Goal: Task Accomplishment & Management: Manage account settings

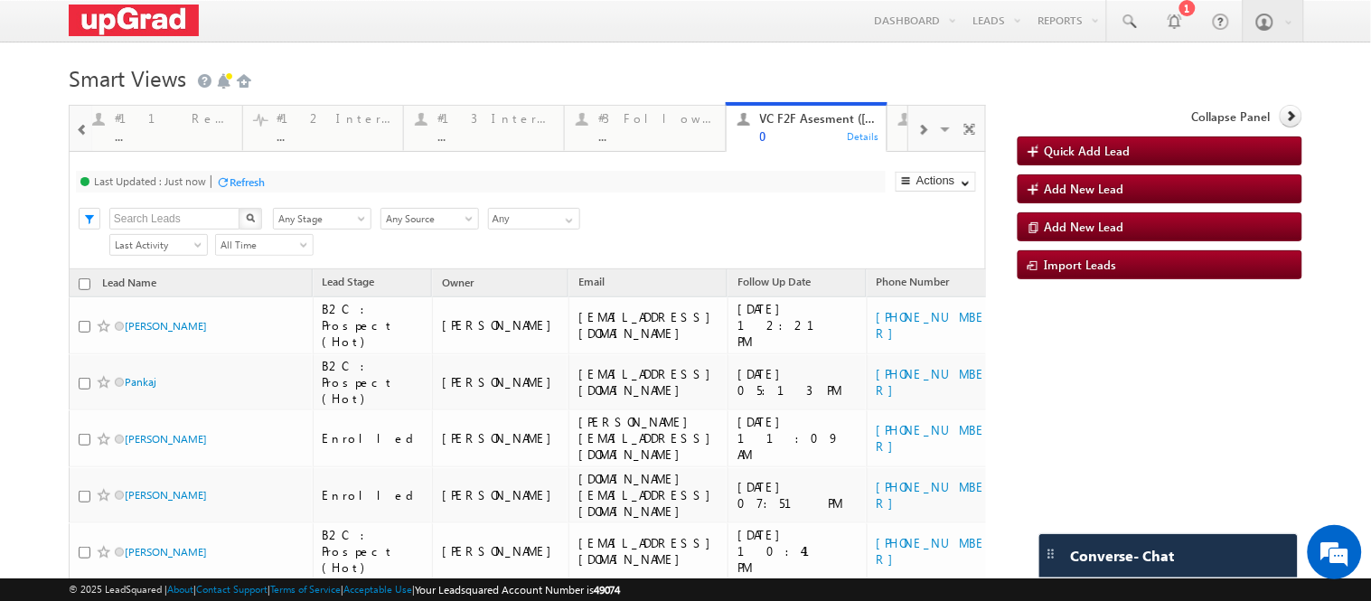
click at [81, 132] on span at bounding box center [82, 130] width 13 height 14
click at [83, 136] on span at bounding box center [82, 130] width 13 height 14
click at [84, 136] on span at bounding box center [82, 130] width 13 height 14
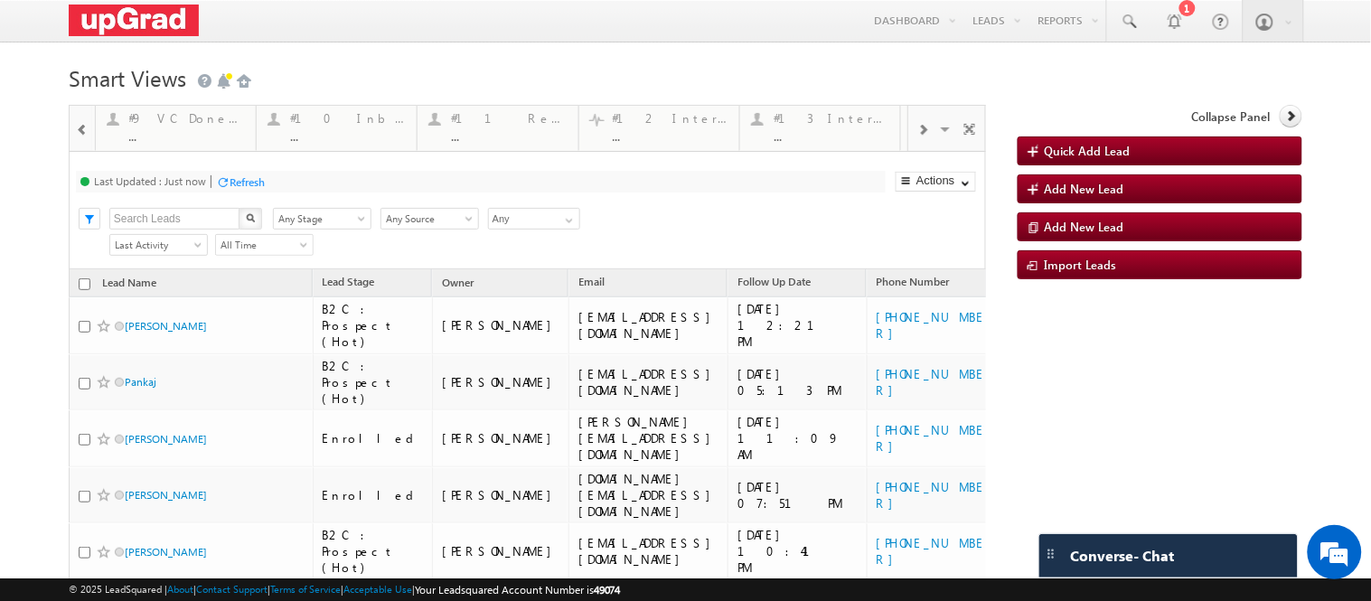
click at [80, 130] on span at bounding box center [82, 130] width 13 height 14
click at [76, 133] on span at bounding box center [82, 130] width 13 height 14
click at [76, 132] on span at bounding box center [82, 130] width 13 height 14
click at [73, 132] on div at bounding box center [81, 128] width 21 height 41
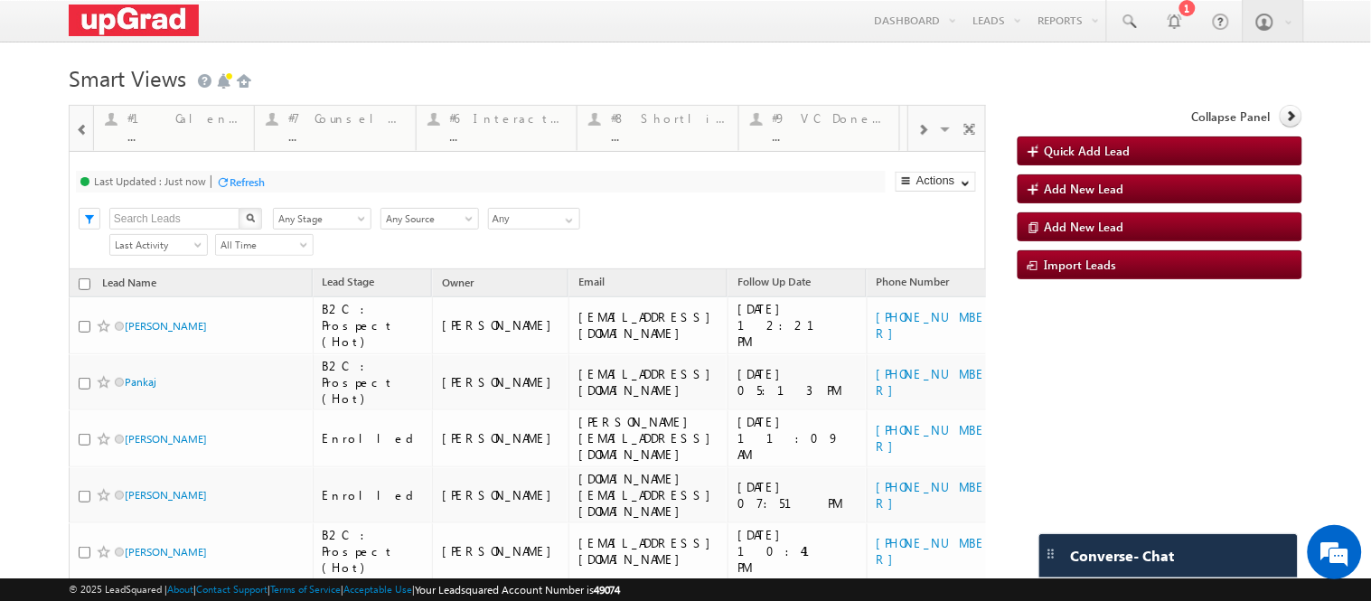
click at [73, 132] on div at bounding box center [81, 128] width 21 height 41
click at [73, 132] on div at bounding box center [81, 127] width 23 height 43
click at [183, 129] on div "#4 Follow Up (total pending) 3" at bounding box center [185, 125] width 116 height 35
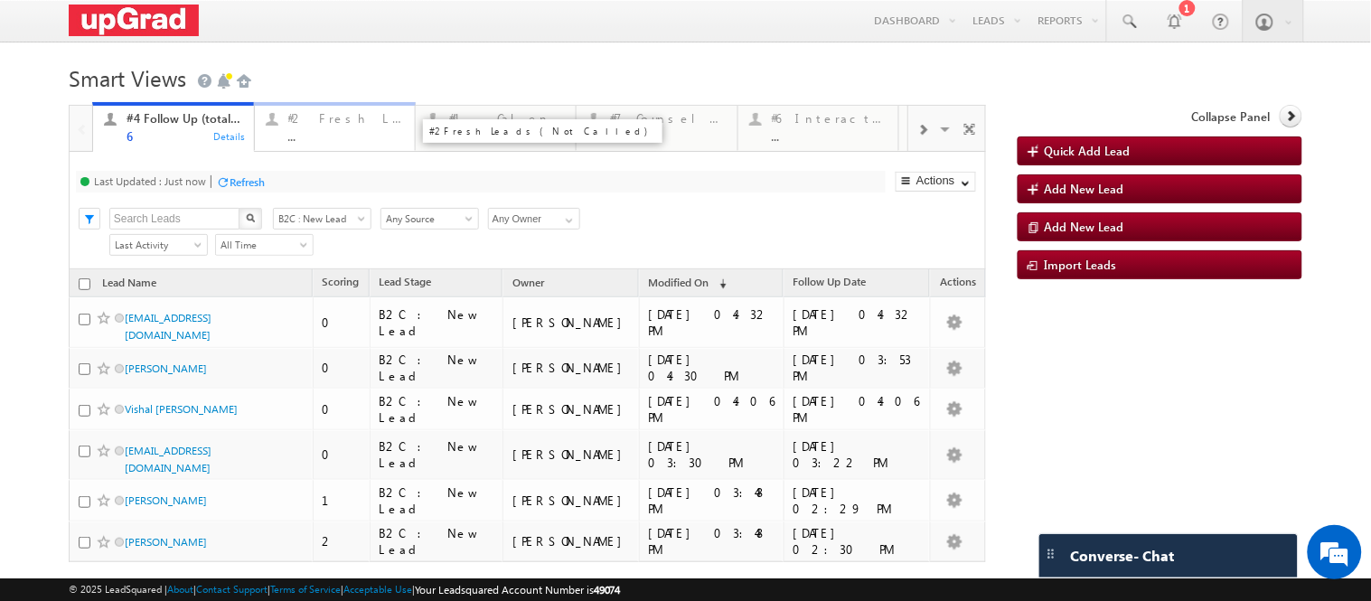
click at [334, 130] on div "..." at bounding box center [346, 136] width 116 height 14
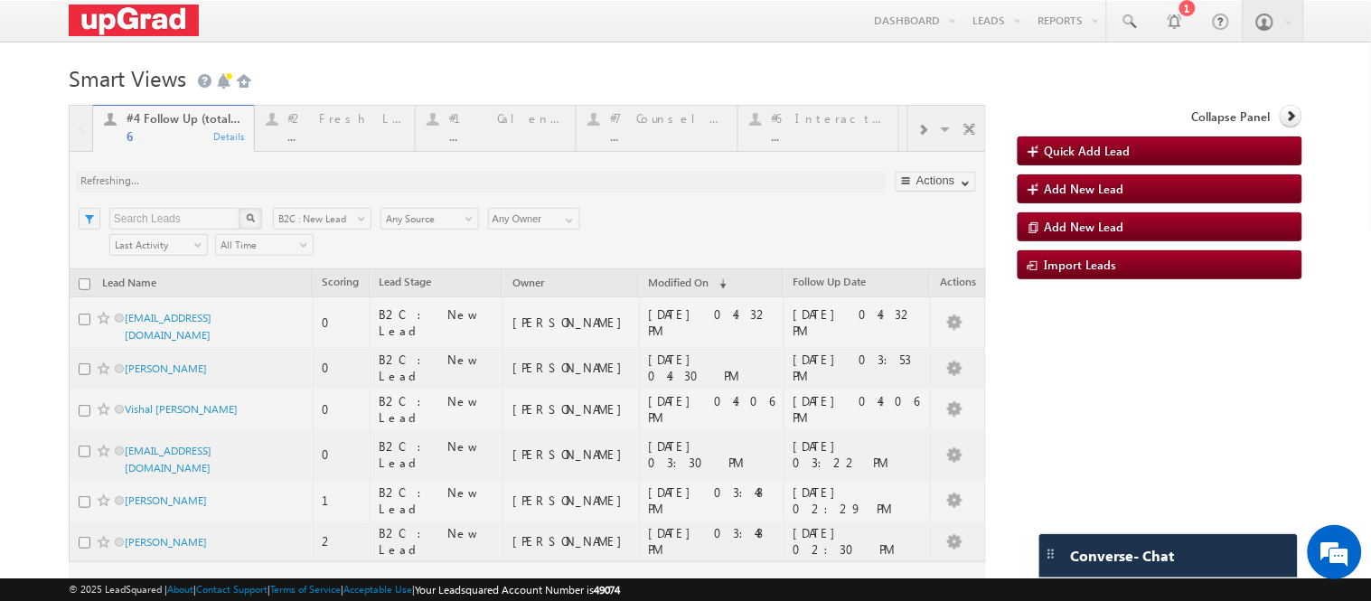
click at [333, 134] on div at bounding box center [527, 384] width 917 height 558
click at [322, 139] on div at bounding box center [527, 384] width 917 height 558
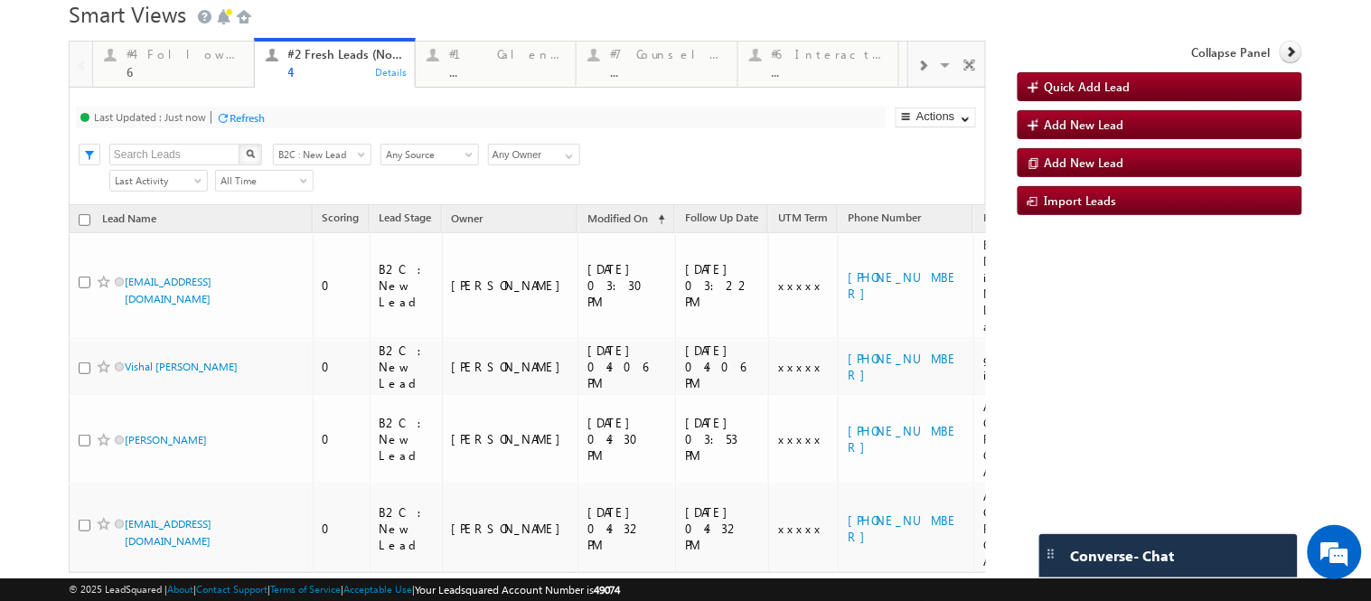
scroll to position [100, 0]
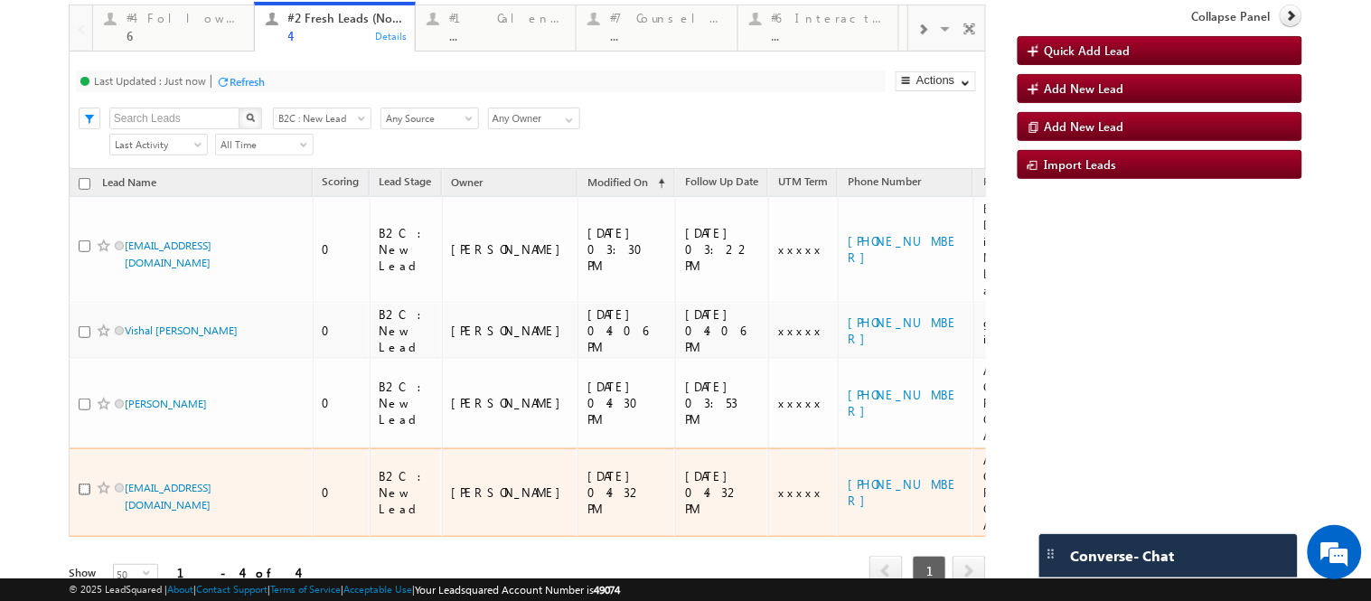
click at [79, 484] on input "checkbox" at bounding box center [85, 490] width 12 height 12
checkbox input "true"
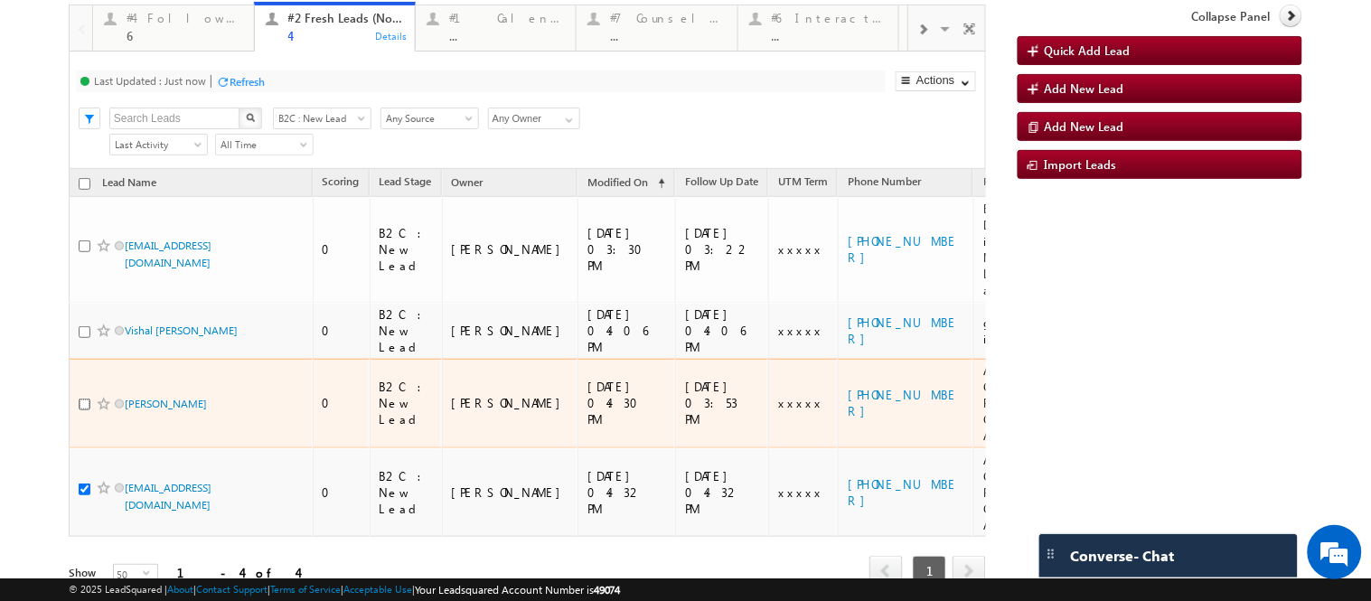
click at [81, 399] on input "checkbox" at bounding box center [85, 405] width 12 height 12
checkbox input "true"
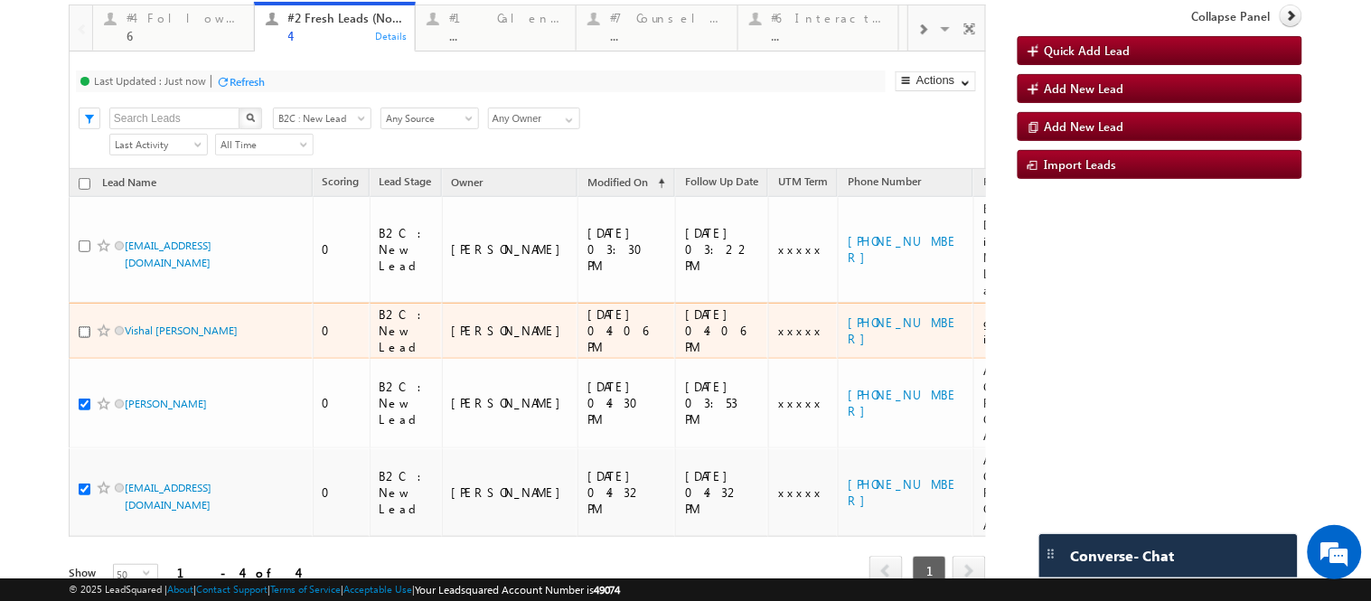
click at [84, 326] on input "checkbox" at bounding box center [85, 332] width 12 height 12
checkbox input "true"
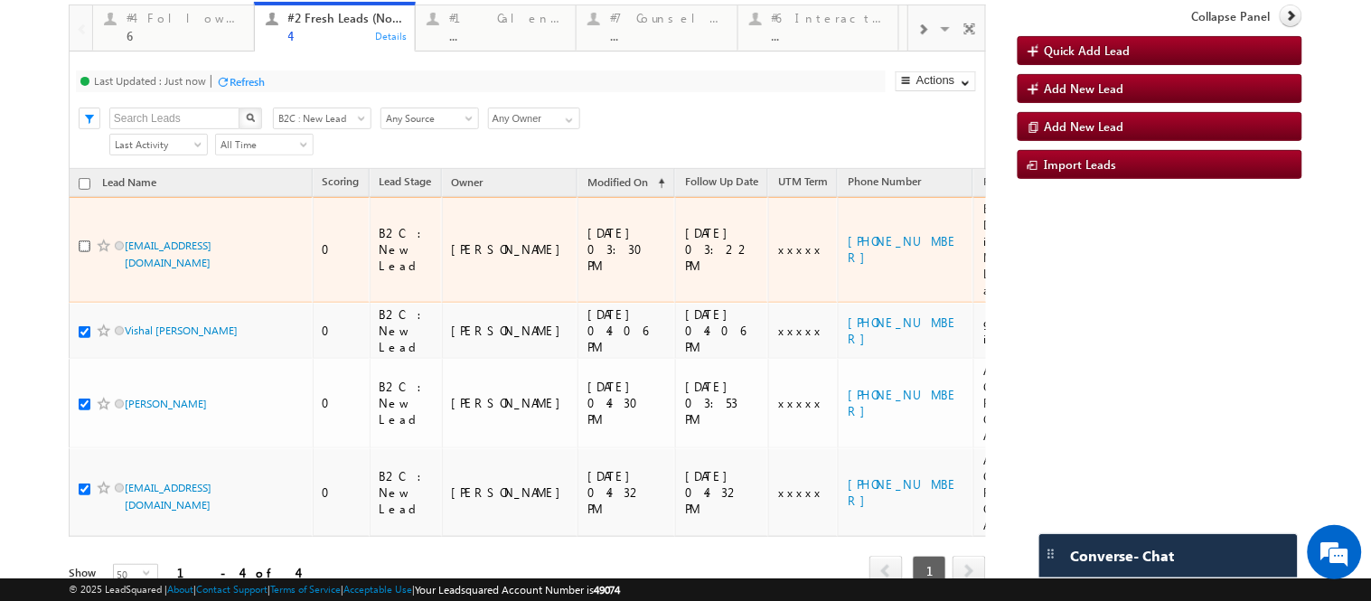
click at [83, 252] on input "checkbox" at bounding box center [85, 246] width 12 height 12
checkbox input "true"
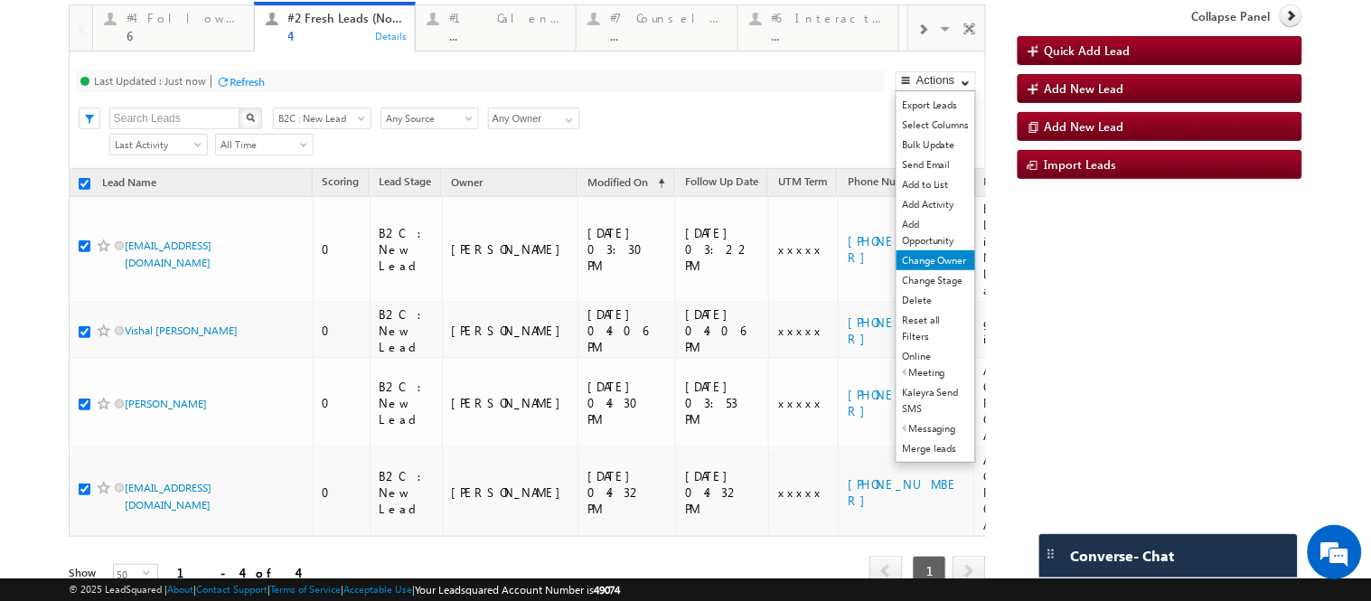
click at [910, 270] on link "Change Owner" at bounding box center [936, 260] width 79 height 20
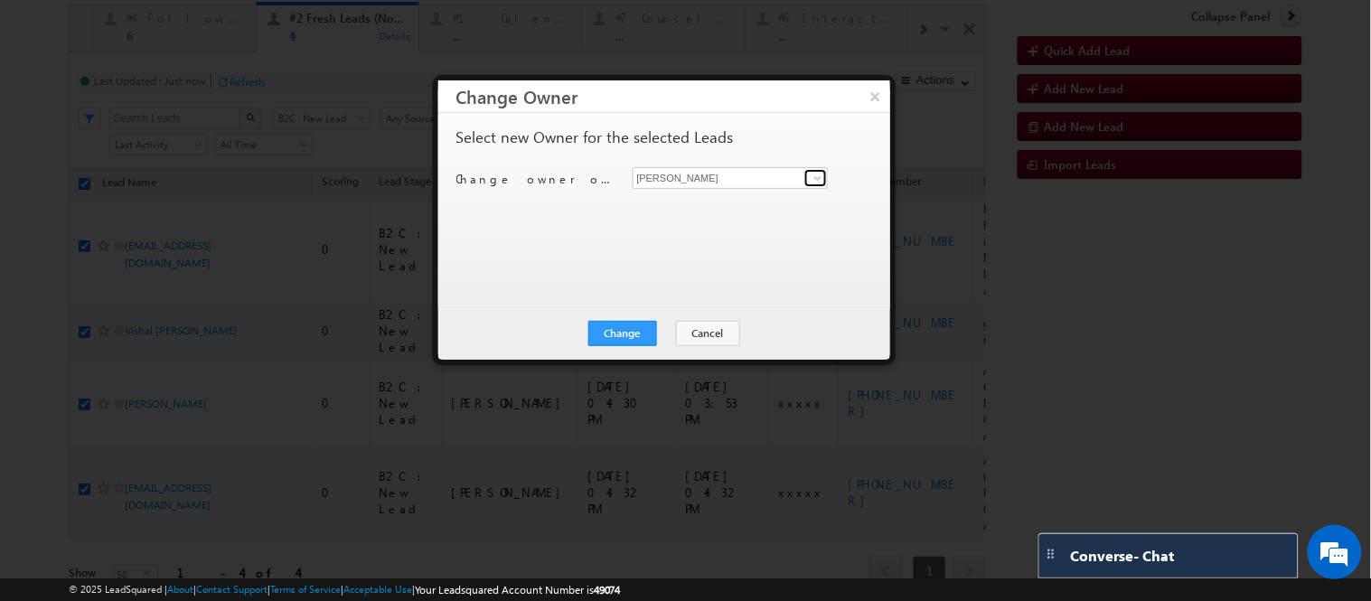
click at [818, 177] on span at bounding box center [818, 178] width 14 height 14
click at [783, 127] on div "Select new Owner for the selected Leads Change owner of 4 leads to Ritu Raj Esh…" at bounding box center [664, 210] width 452 height 194
click at [635, 331] on button "Change" at bounding box center [622, 333] width 69 height 25
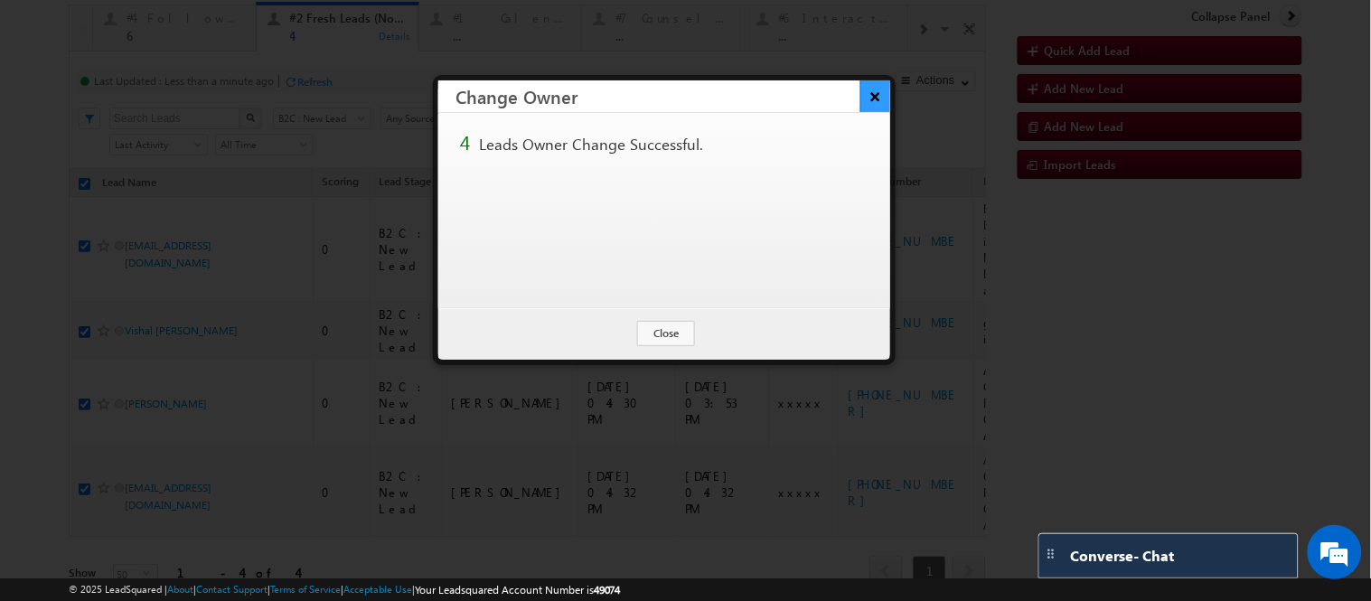
click at [879, 92] on button "×" at bounding box center [876, 96] width 30 height 32
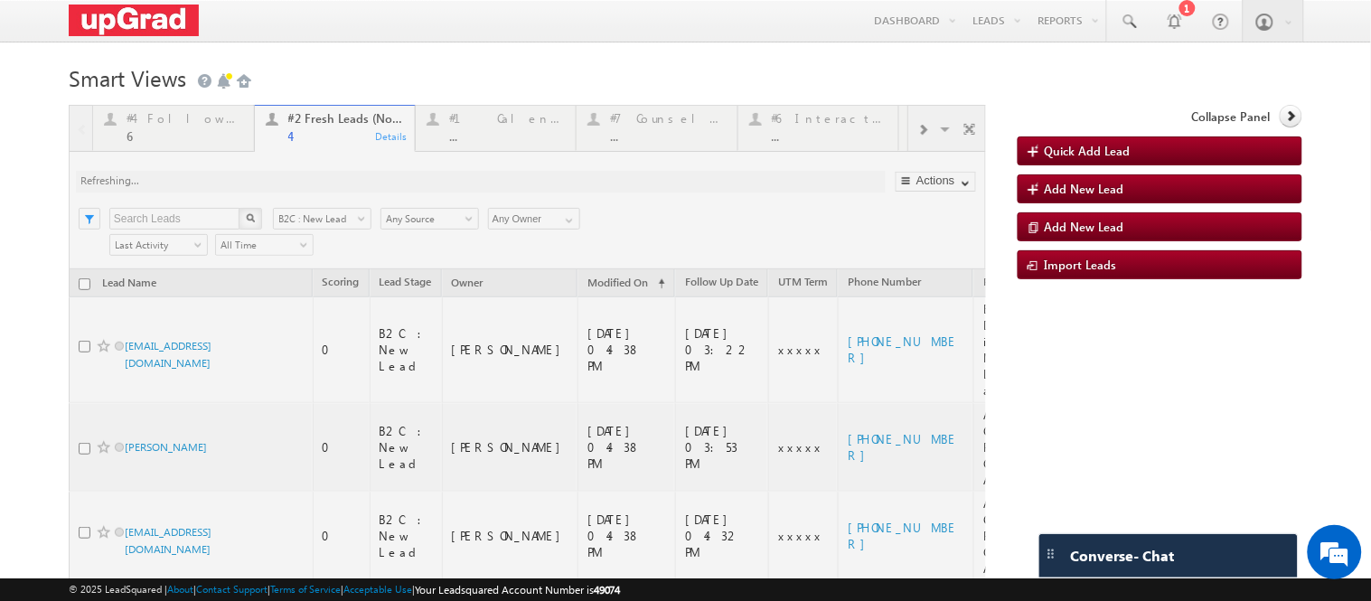
scroll to position [147, 0]
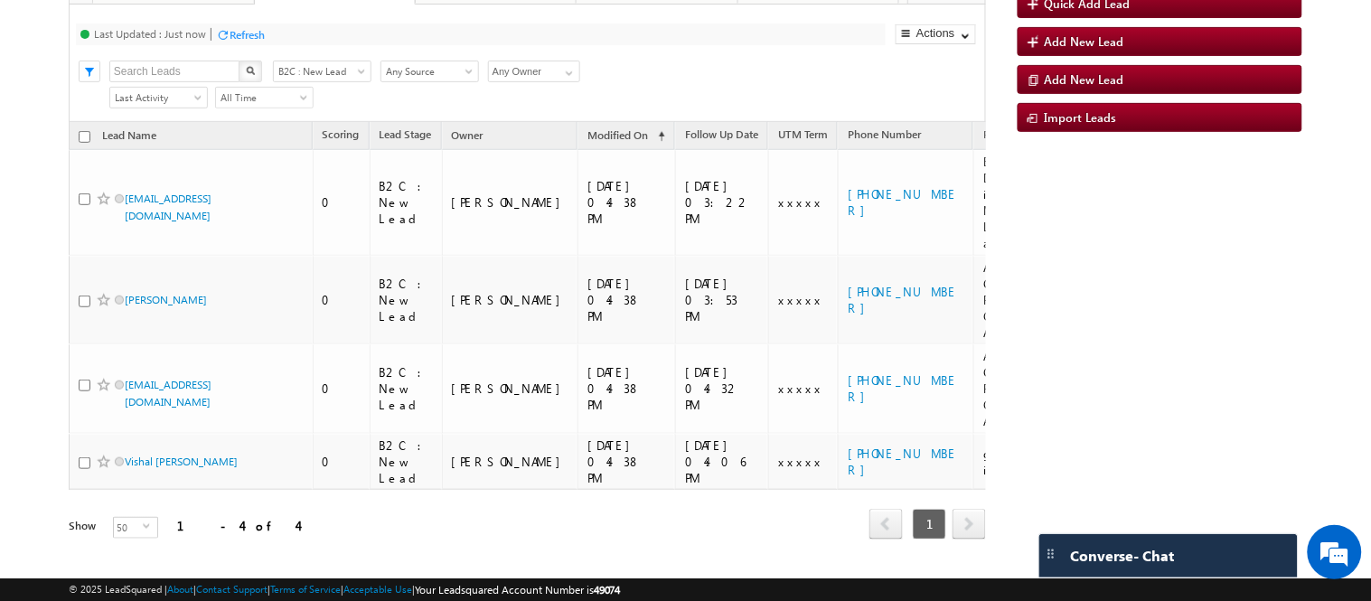
click at [82, 143] on input "checkbox" at bounding box center [85, 137] width 12 height 12
checkbox input "true"
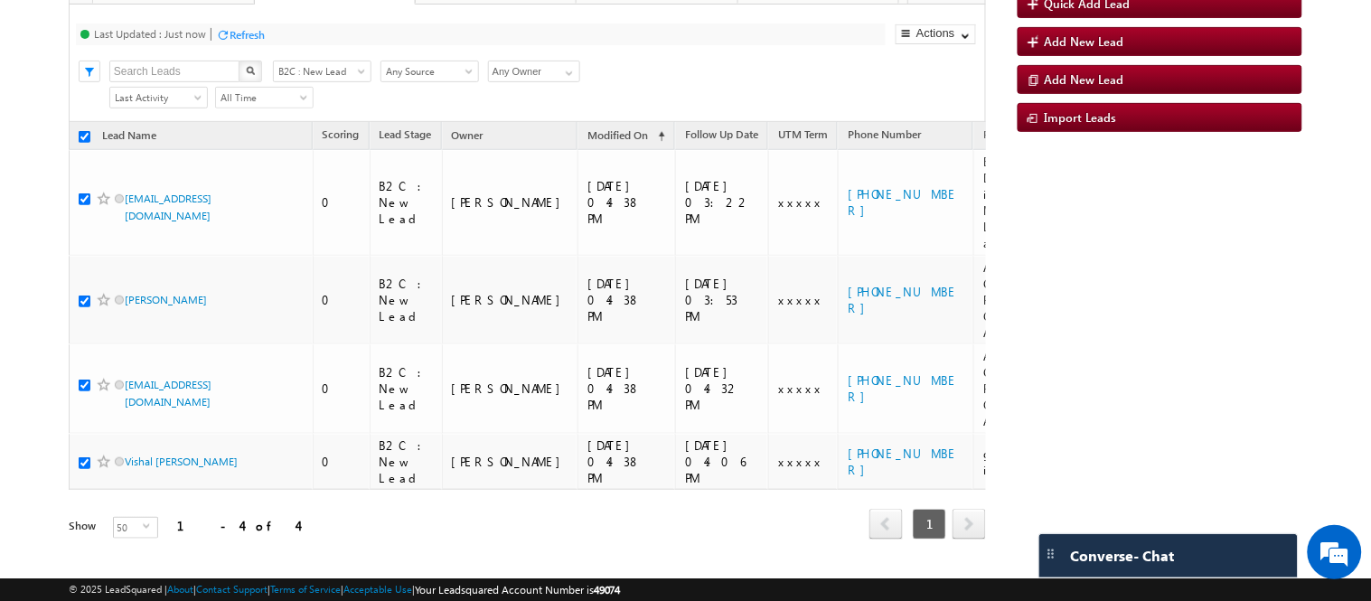
checkbox input "true"
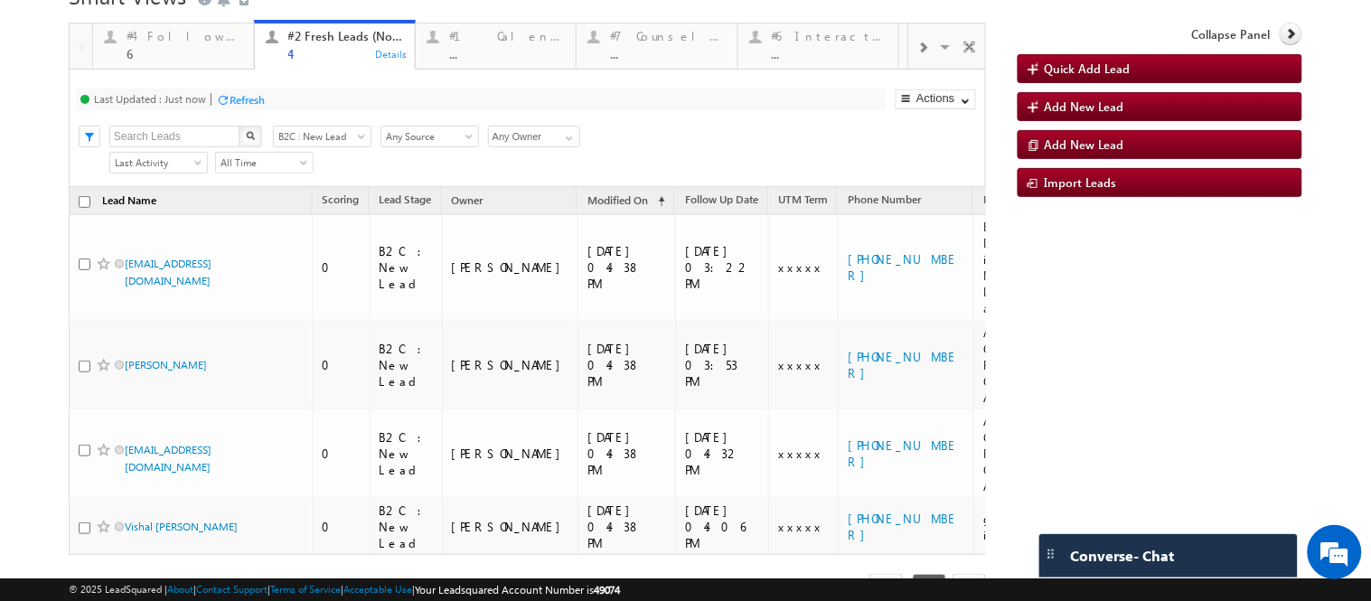
scroll to position [47, 0]
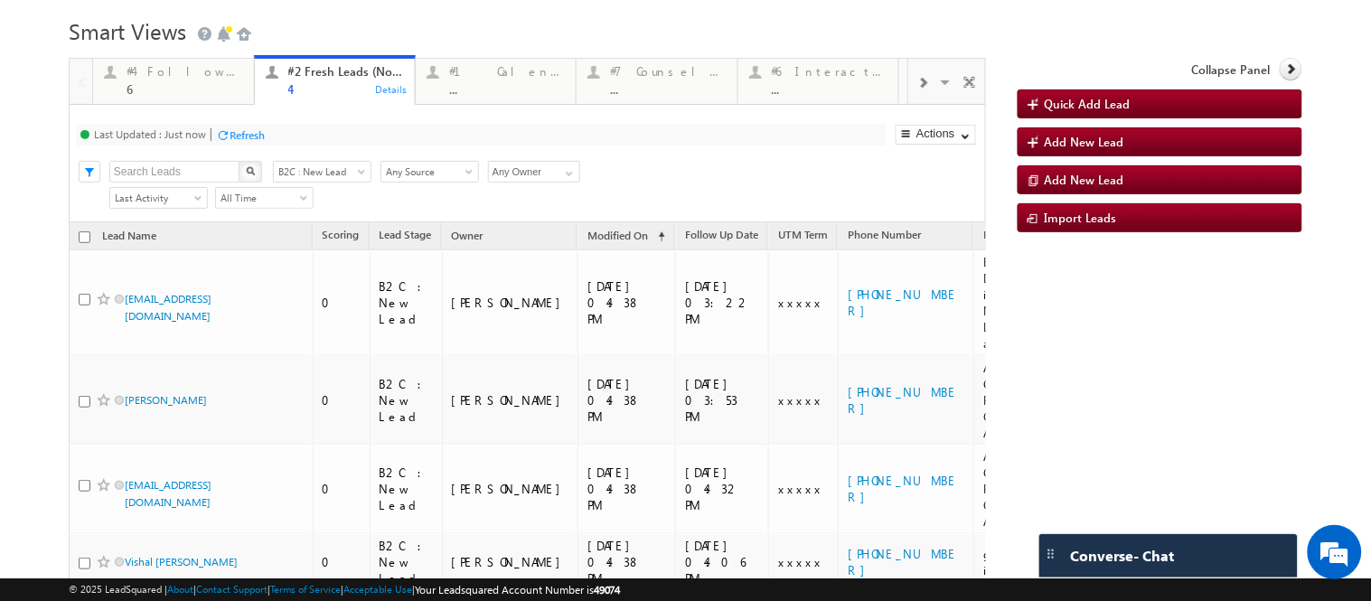
click at [83, 243] on input "checkbox" at bounding box center [85, 237] width 12 height 12
checkbox input "true"
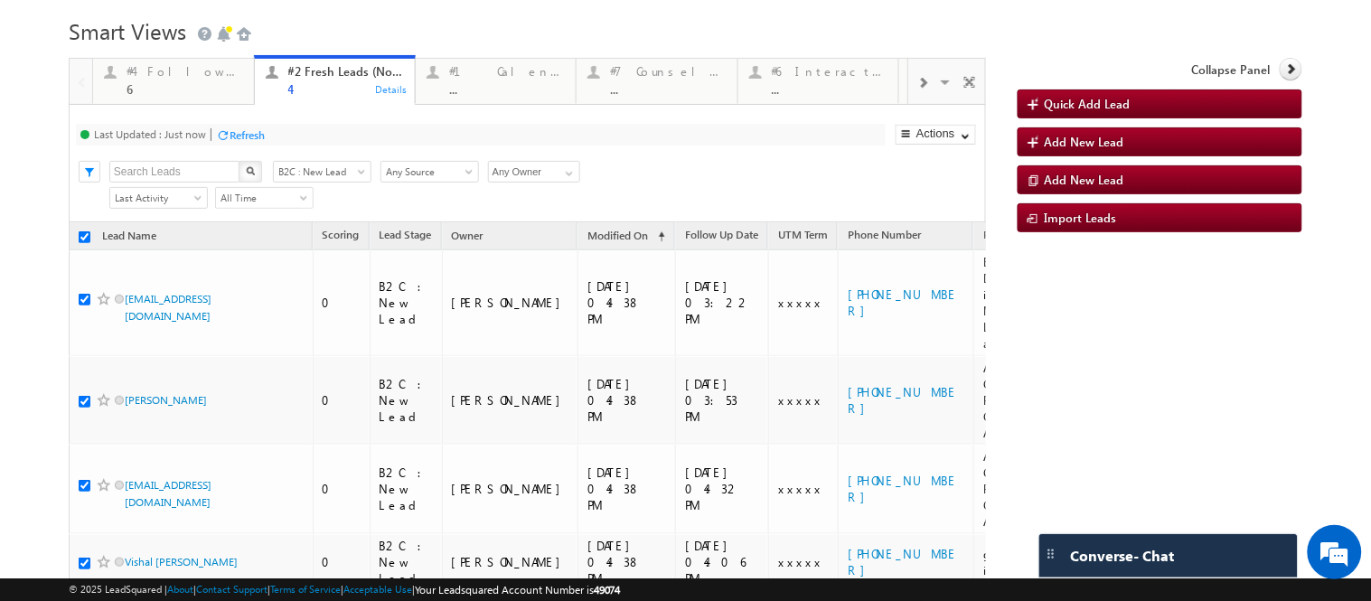
checkbox input "true"
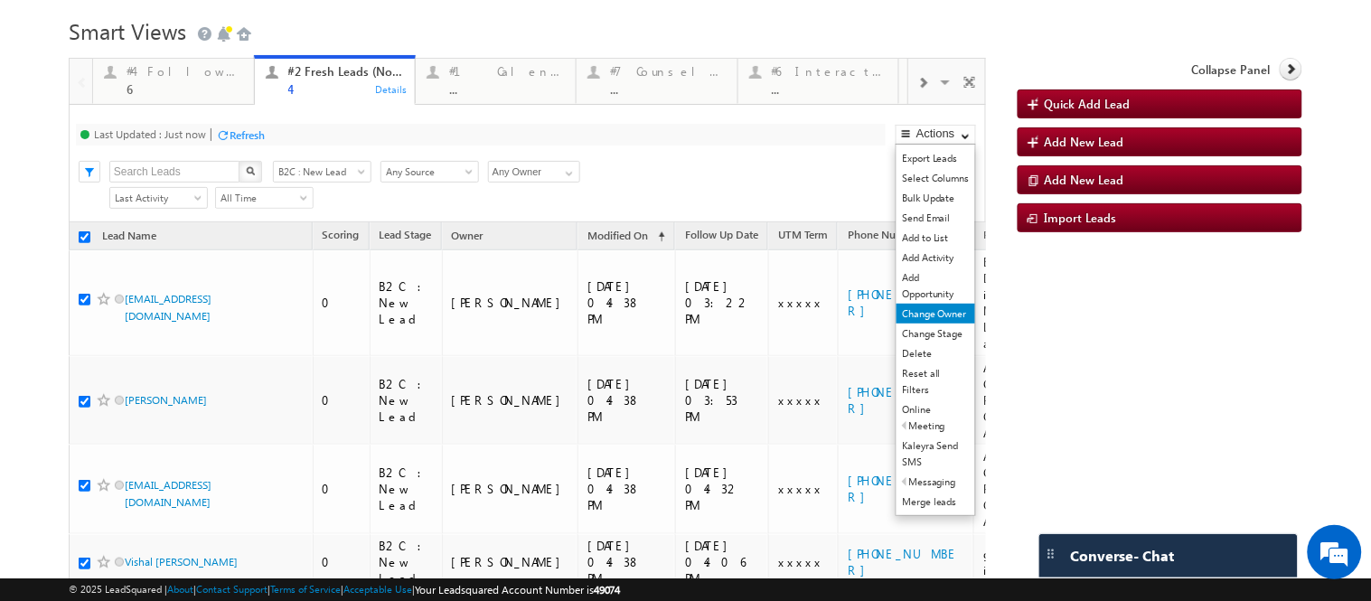
click at [915, 324] on link "Change Owner" at bounding box center [936, 314] width 79 height 20
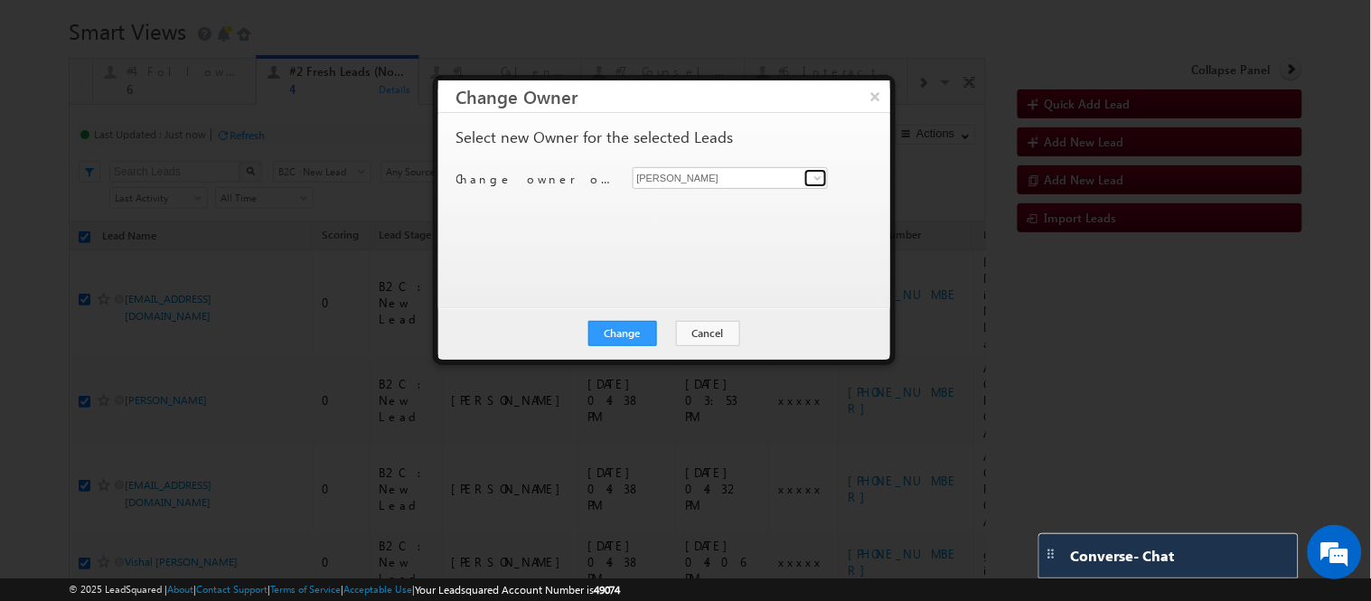
click at [815, 175] on span at bounding box center [818, 178] width 14 height 14
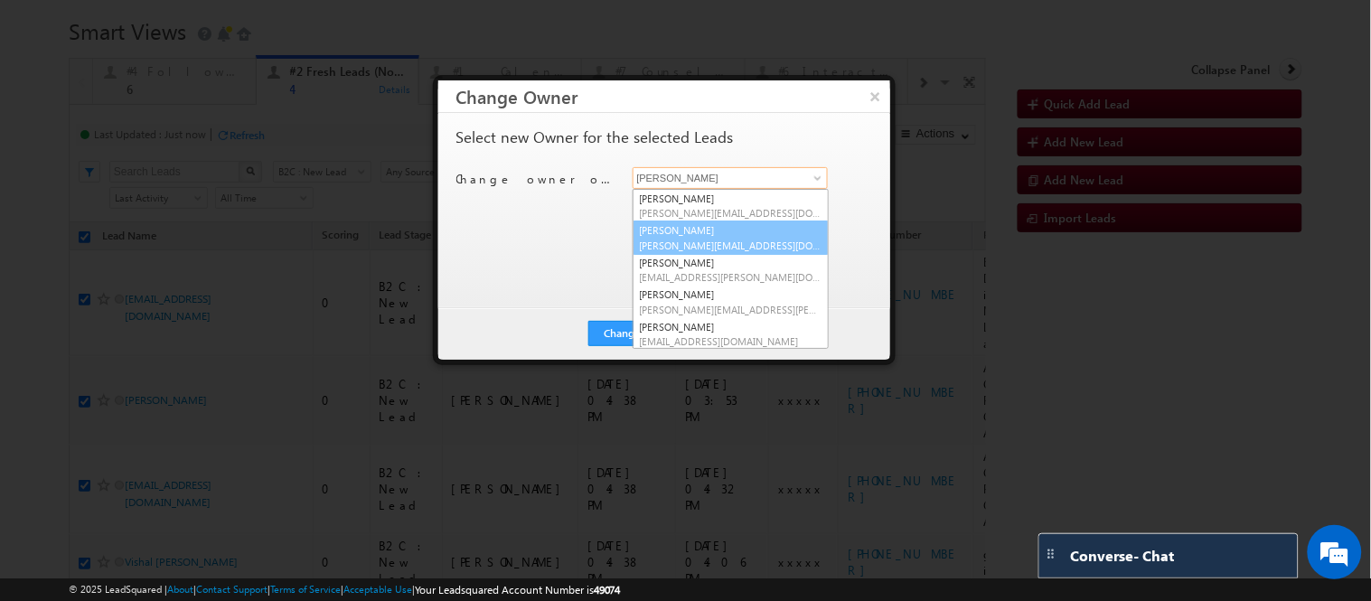
click at [714, 232] on link "Gulafsha Bano gulafsha.bano@upgrad.com" at bounding box center [731, 238] width 196 height 34
type input "Gulafsha Bano"
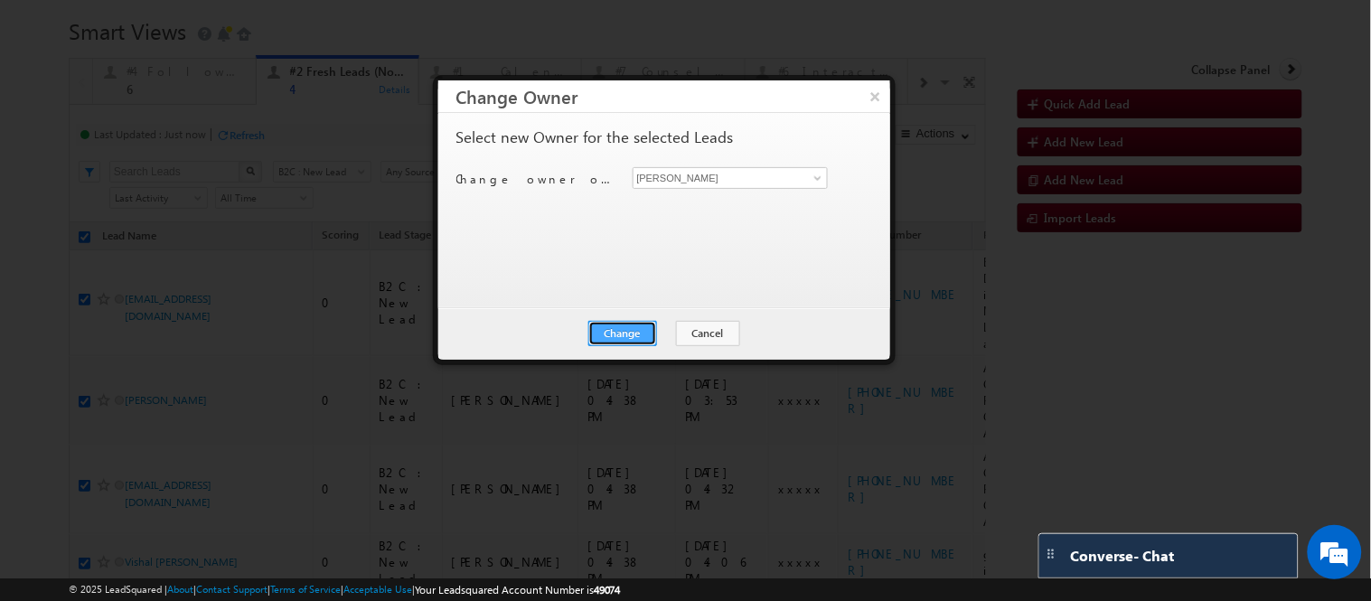
click at [626, 335] on button "Change" at bounding box center [622, 333] width 69 height 25
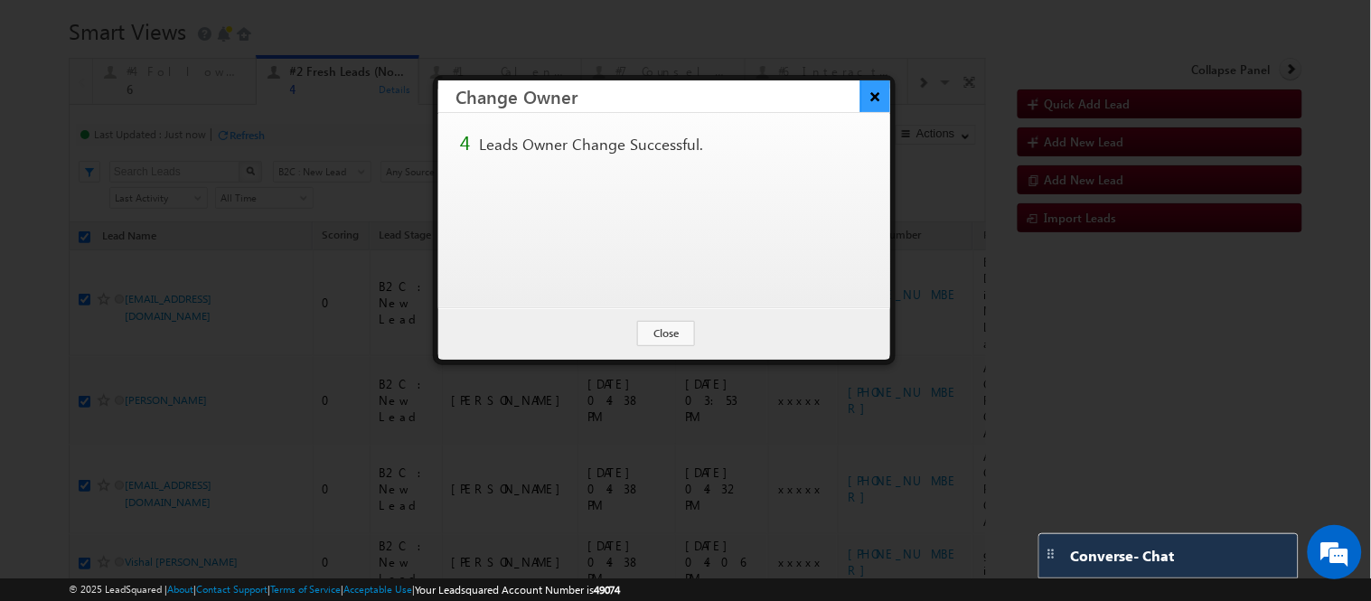
click at [870, 99] on button "×" at bounding box center [876, 96] width 30 height 32
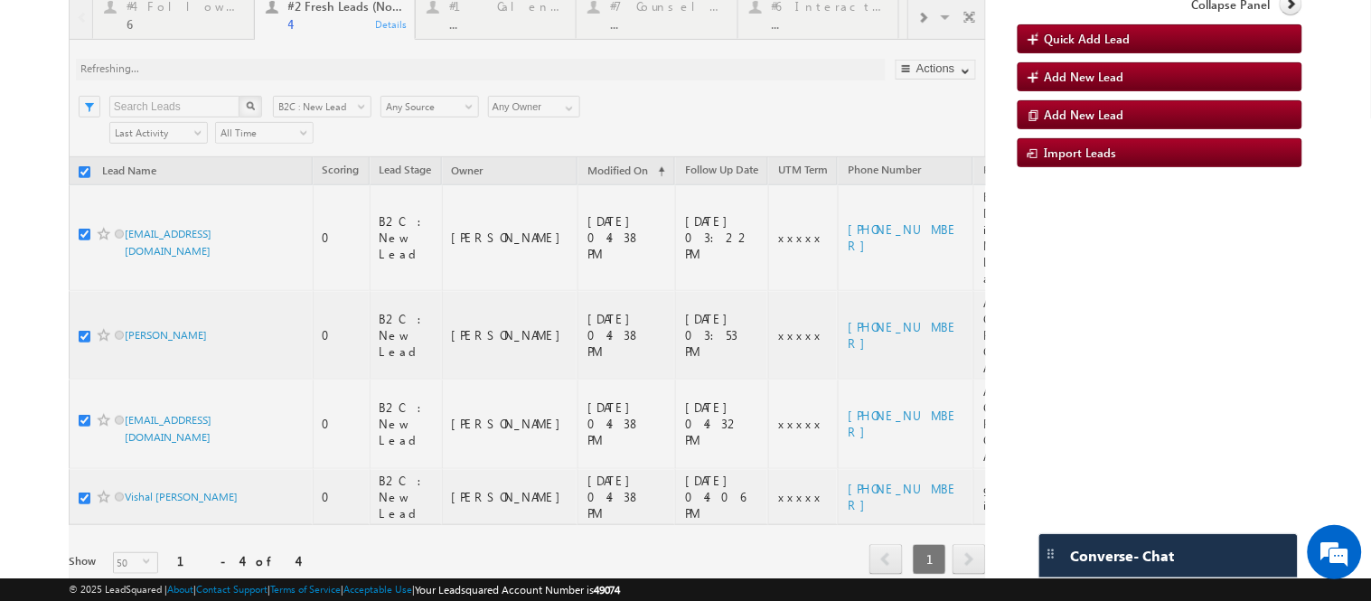
scroll to position [147, 0]
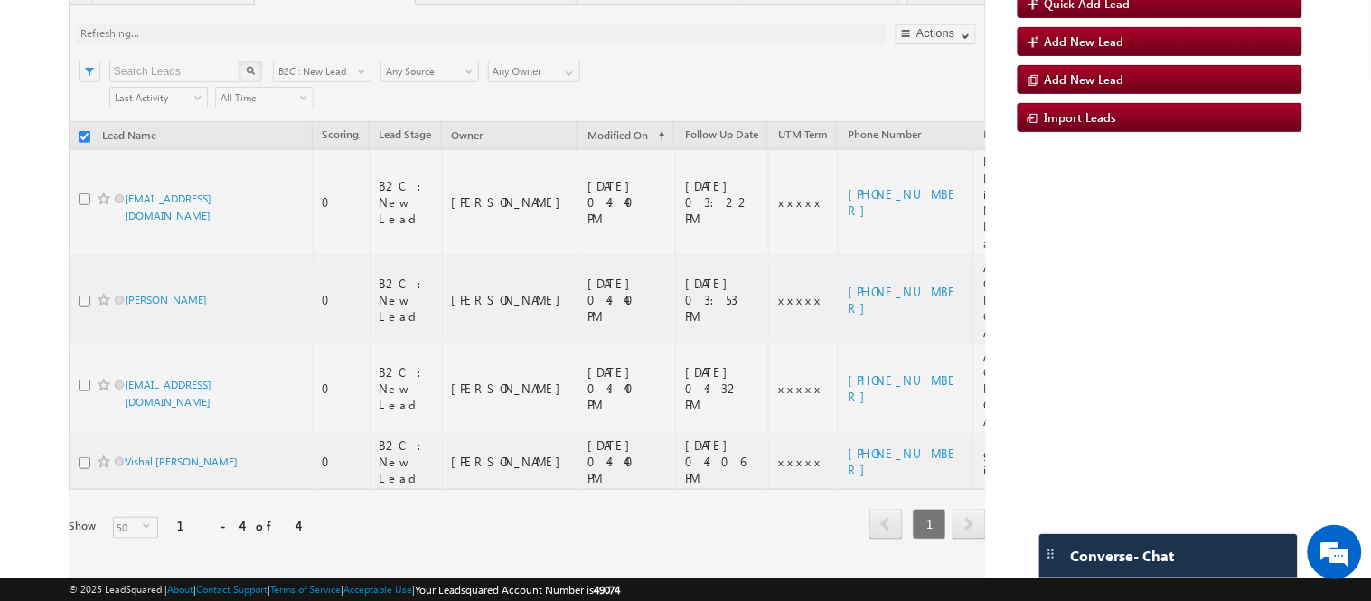
checkbox input "false"
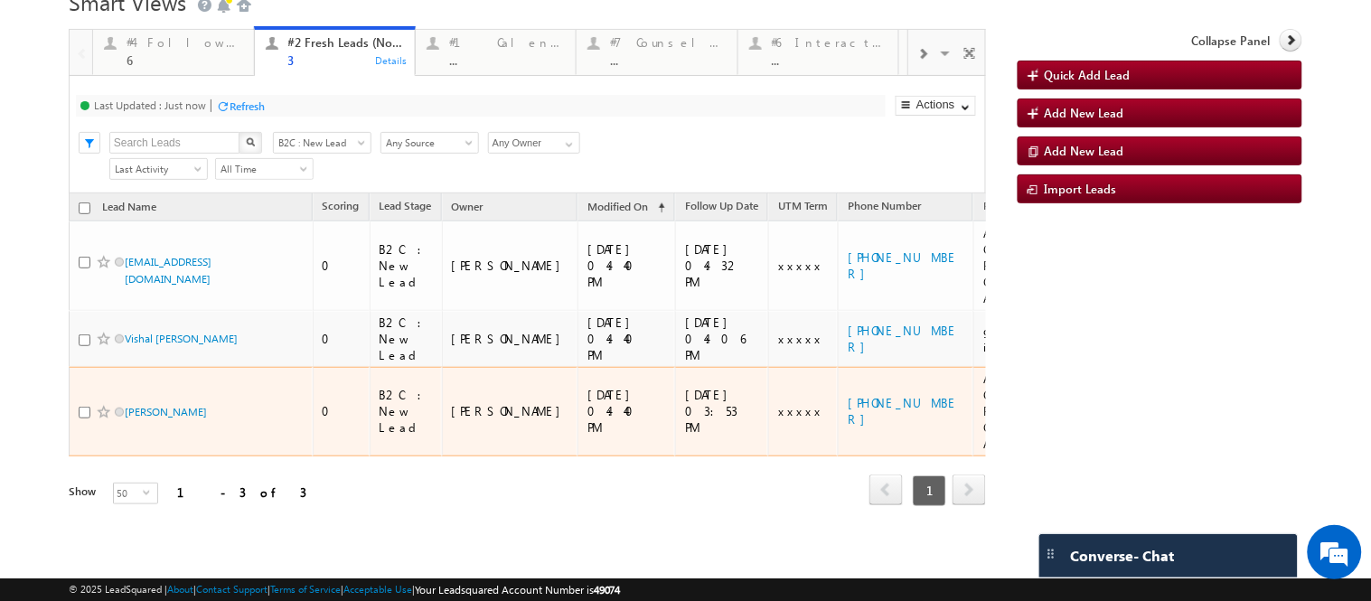
scroll to position [91, 0]
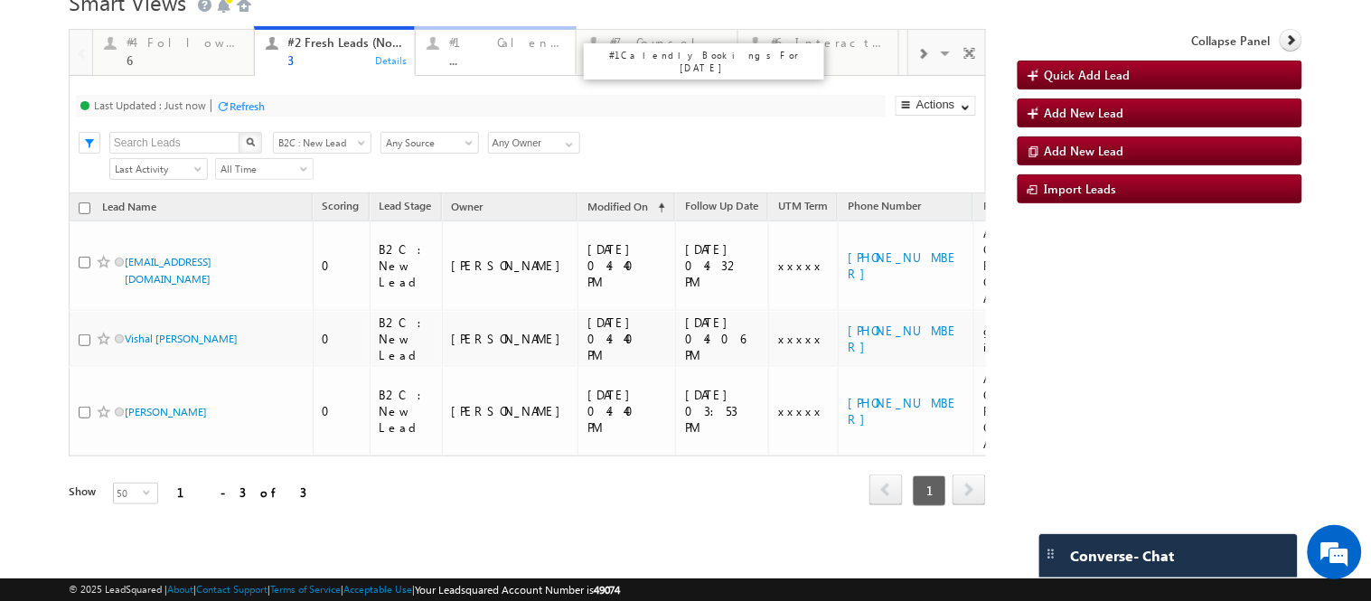
click at [502, 35] on div "#1 Calendly Bookings For Today" at bounding box center [507, 42] width 116 height 14
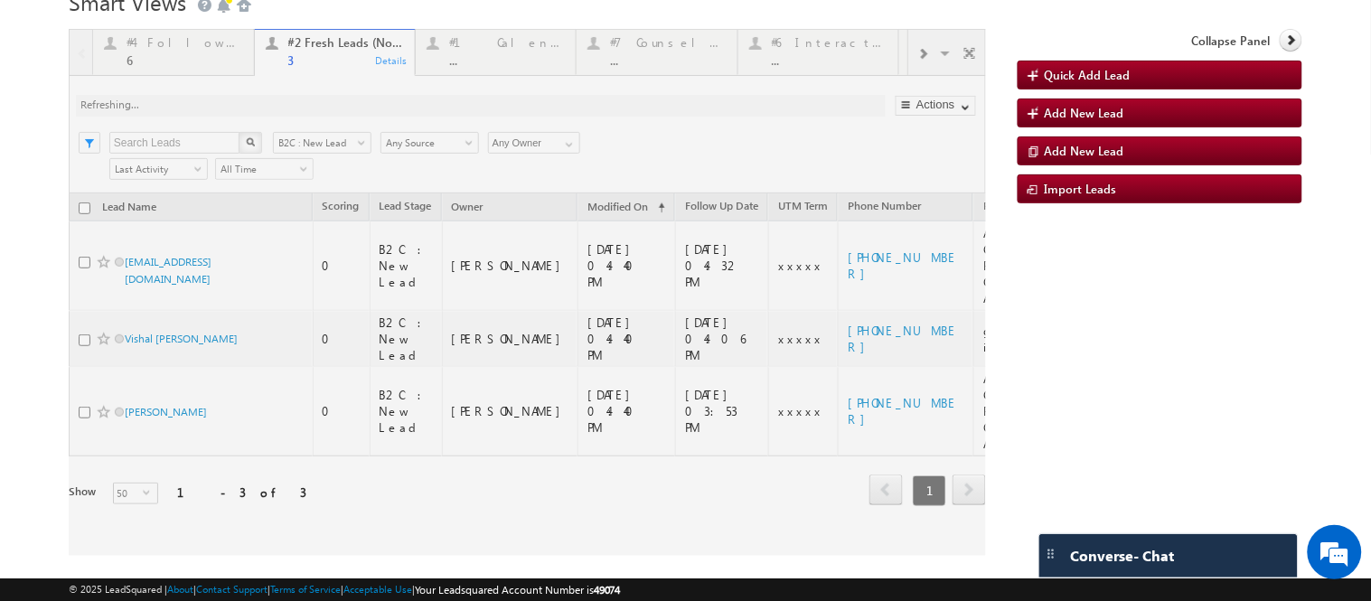
click at [495, 42] on div at bounding box center [527, 292] width 917 height 527
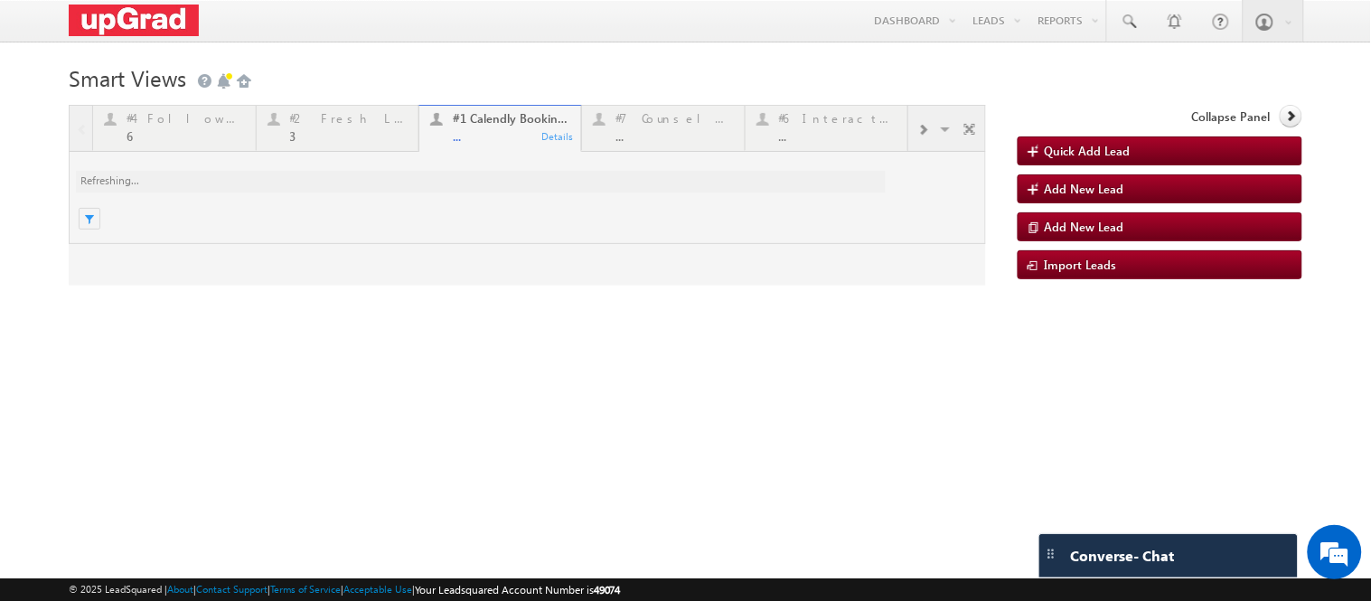
scroll to position [0, 0]
click at [482, 138] on div at bounding box center [527, 195] width 917 height 181
click at [504, 138] on div at bounding box center [527, 195] width 917 height 181
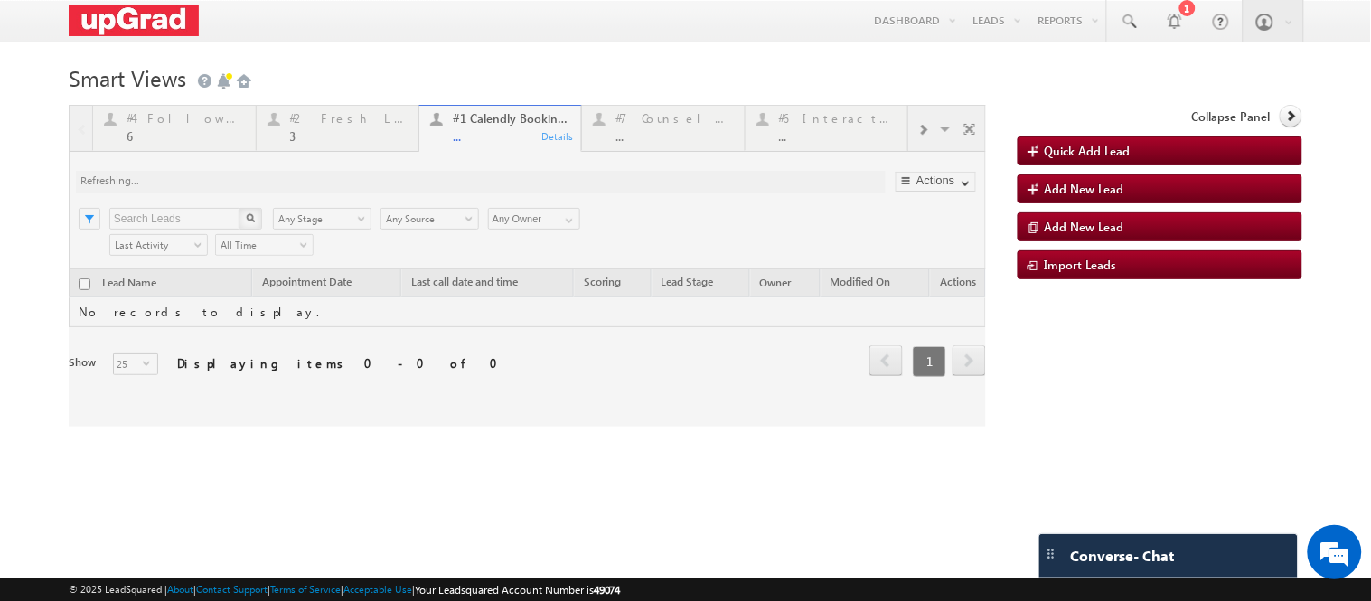
click at [481, 146] on div at bounding box center [527, 266] width 917 height 322
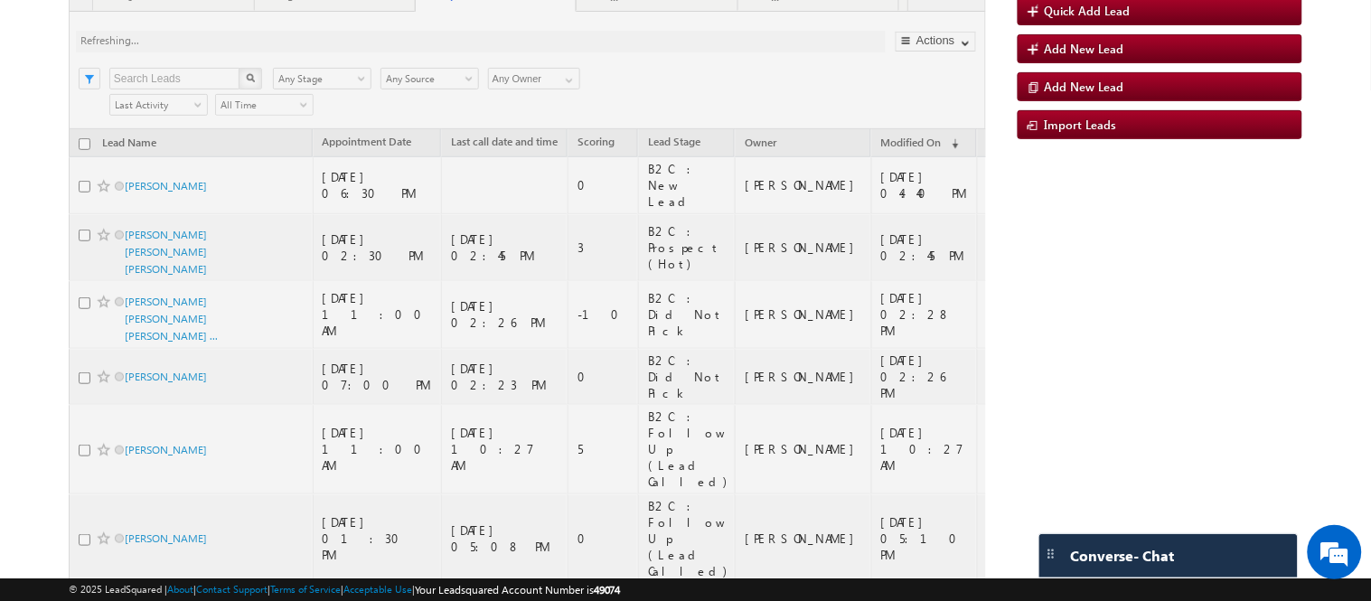
scroll to position [205, 0]
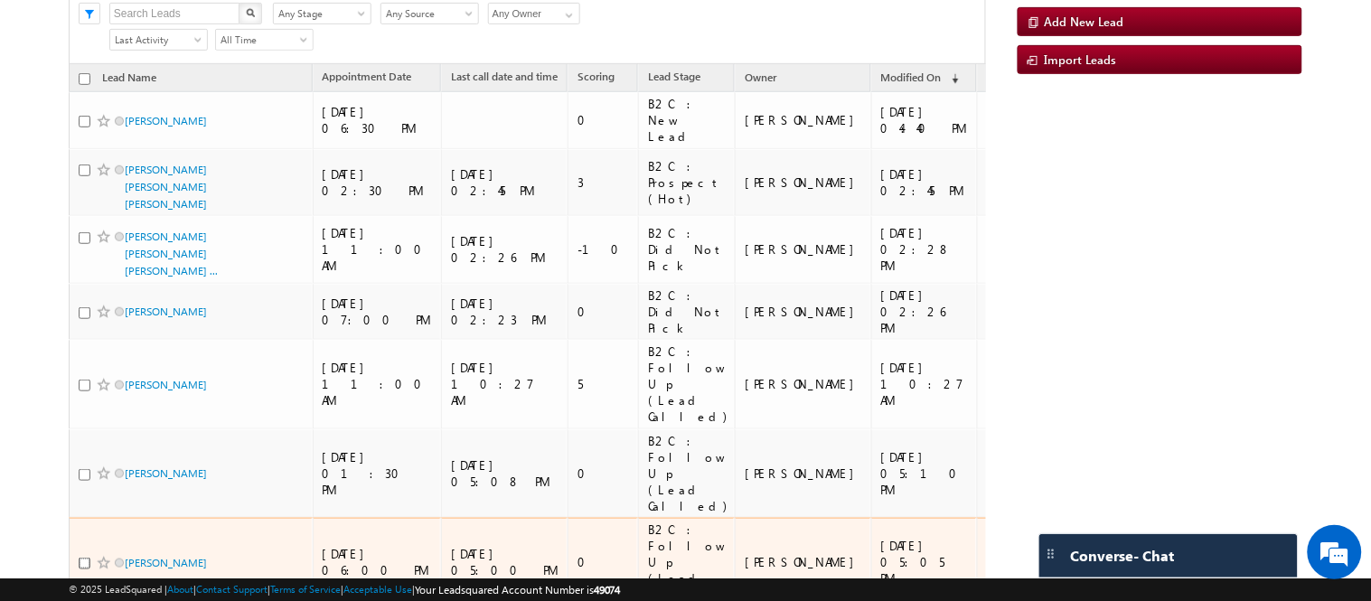
click at [82, 558] on input "checkbox" at bounding box center [85, 564] width 12 height 12
checkbox input "true"
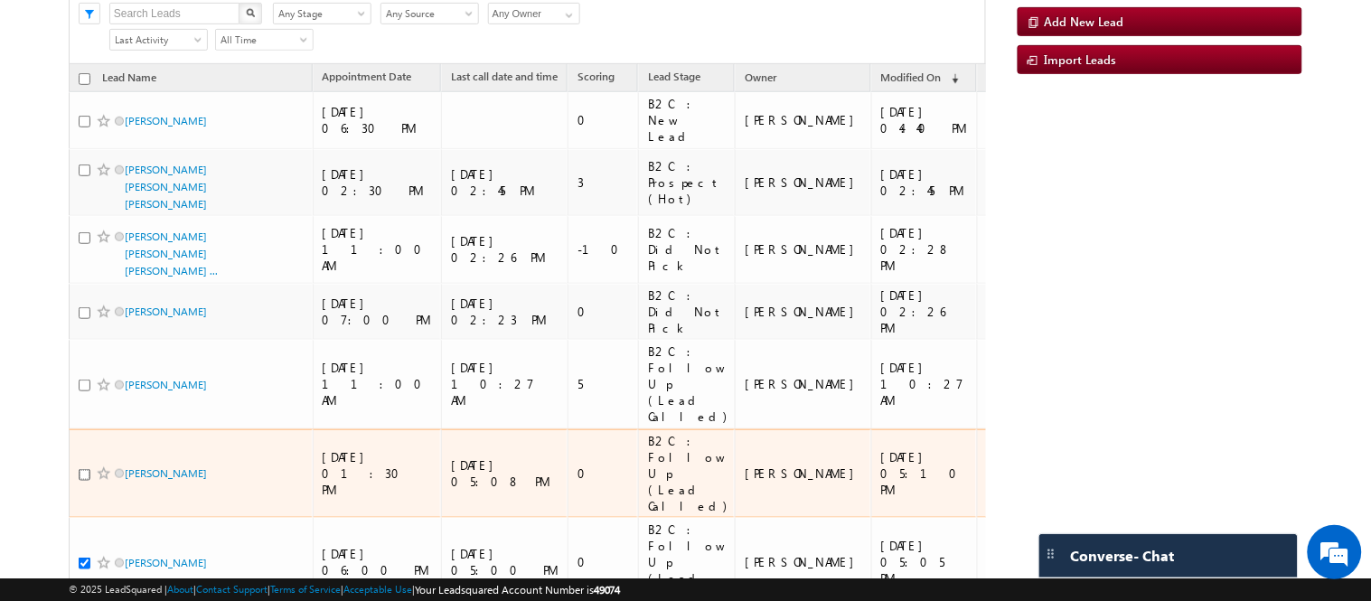
click at [80, 469] on input "checkbox" at bounding box center [85, 475] width 12 height 12
checkbox input "true"
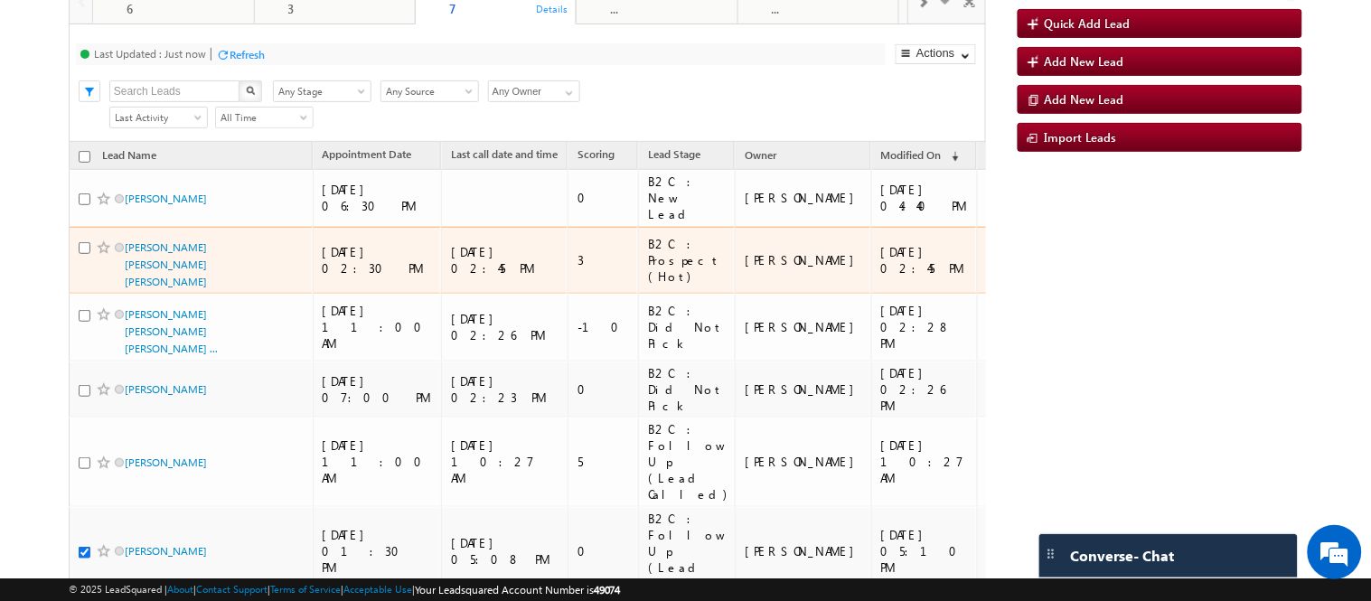
scroll to position [5, 0]
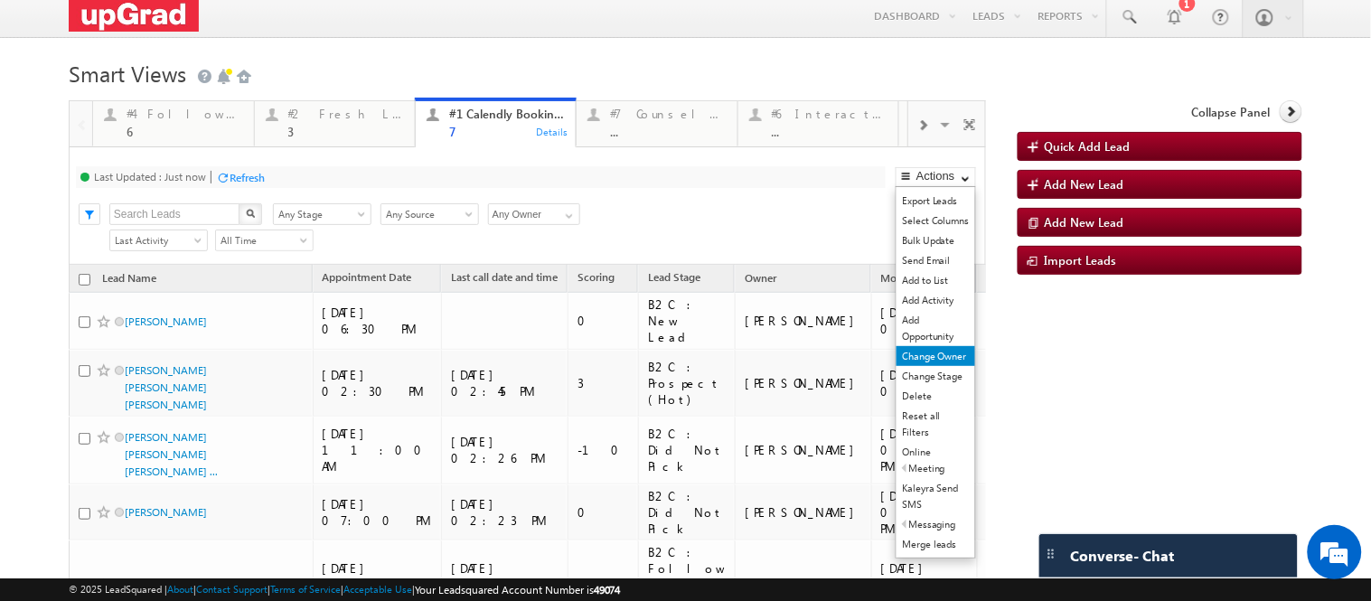
click at [917, 366] on link "Change Owner" at bounding box center [936, 356] width 79 height 20
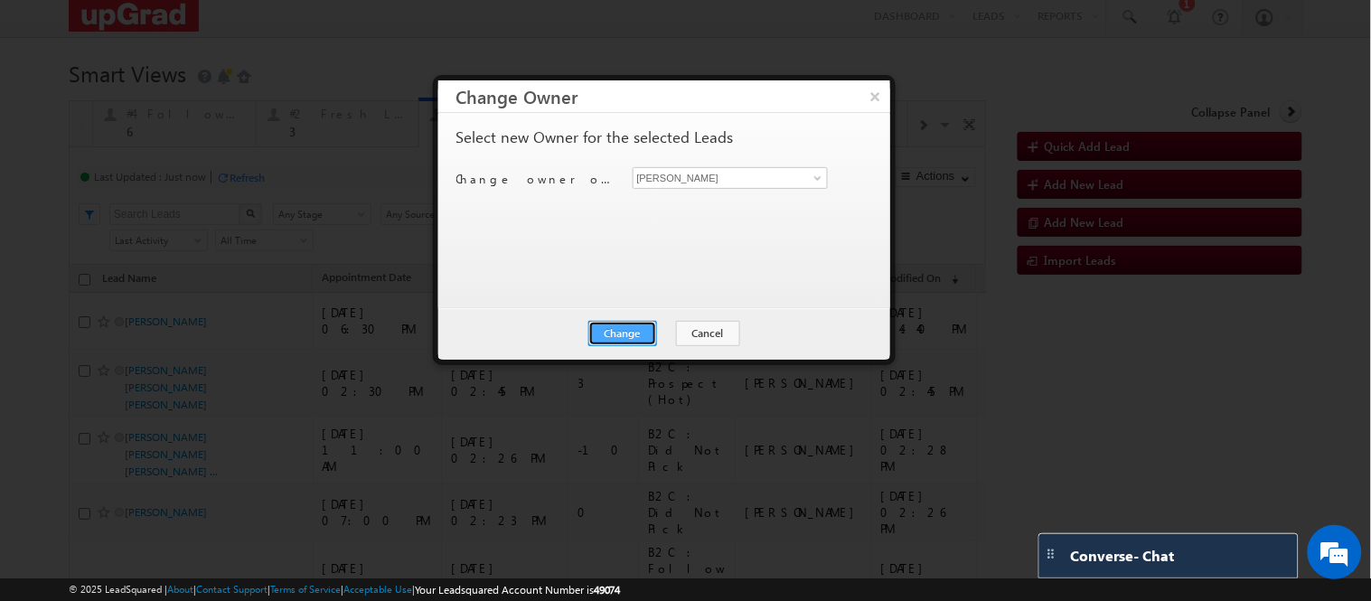
click at [626, 327] on button "Change" at bounding box center [622, 333] width 69 height 25
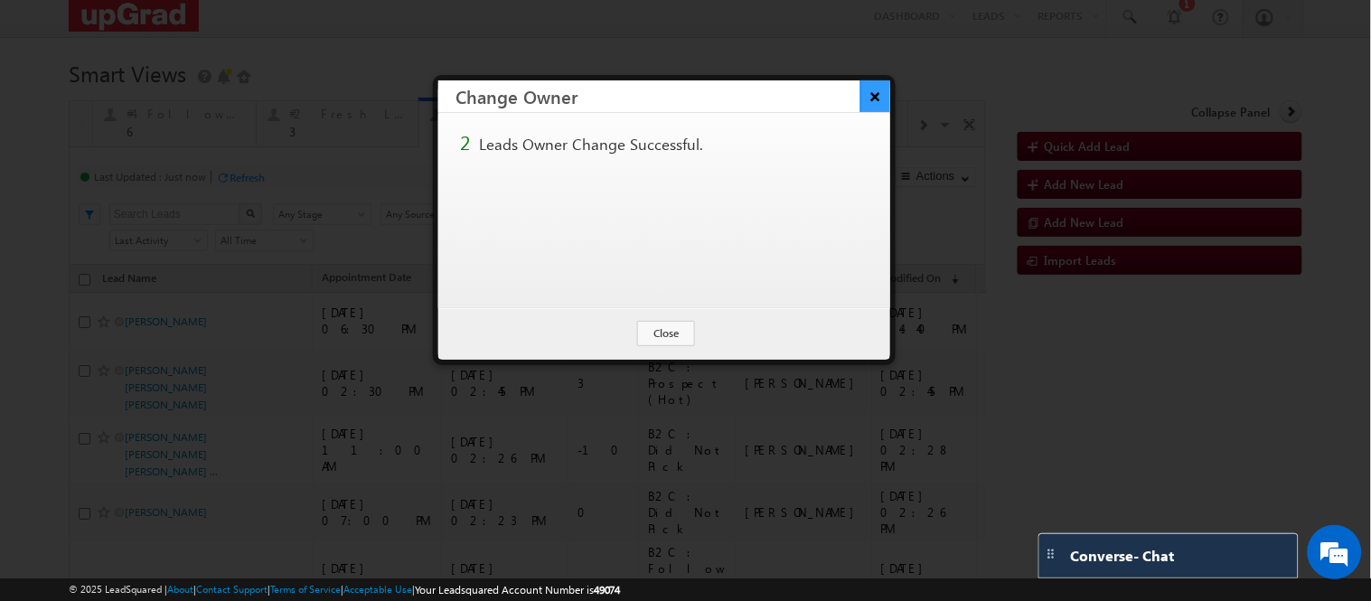
click at [873, 102] on button "×" at bounding box center [876, 96] width 30 height 32
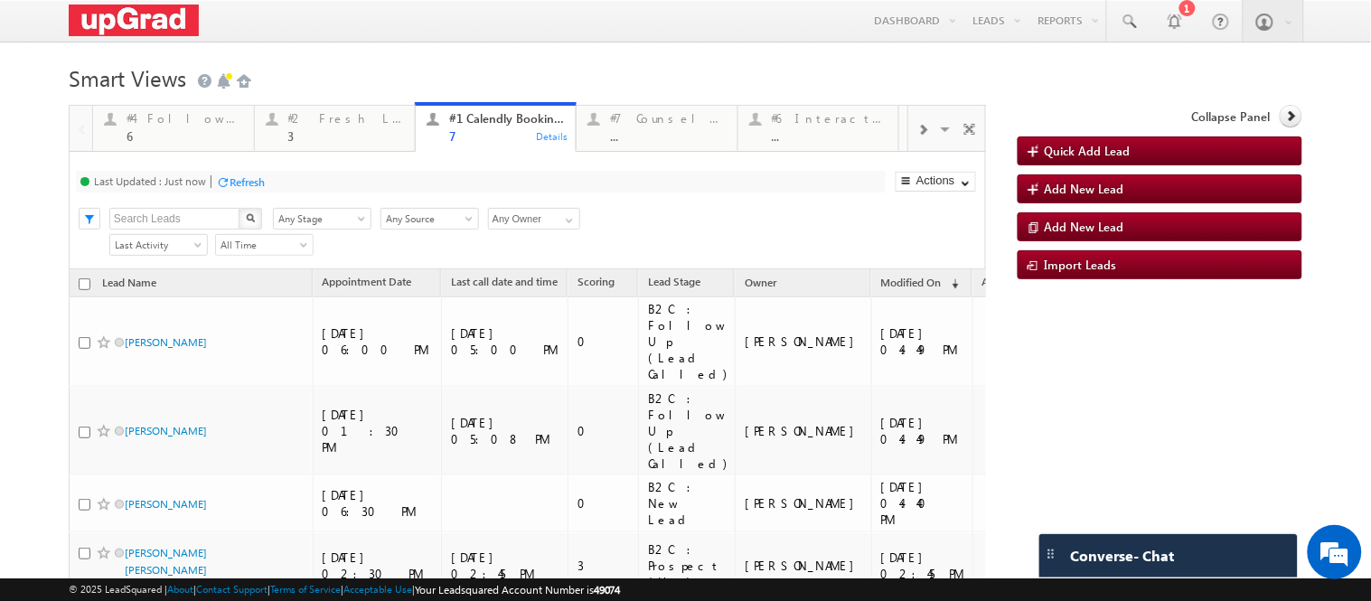
scroll to position [201, 0]
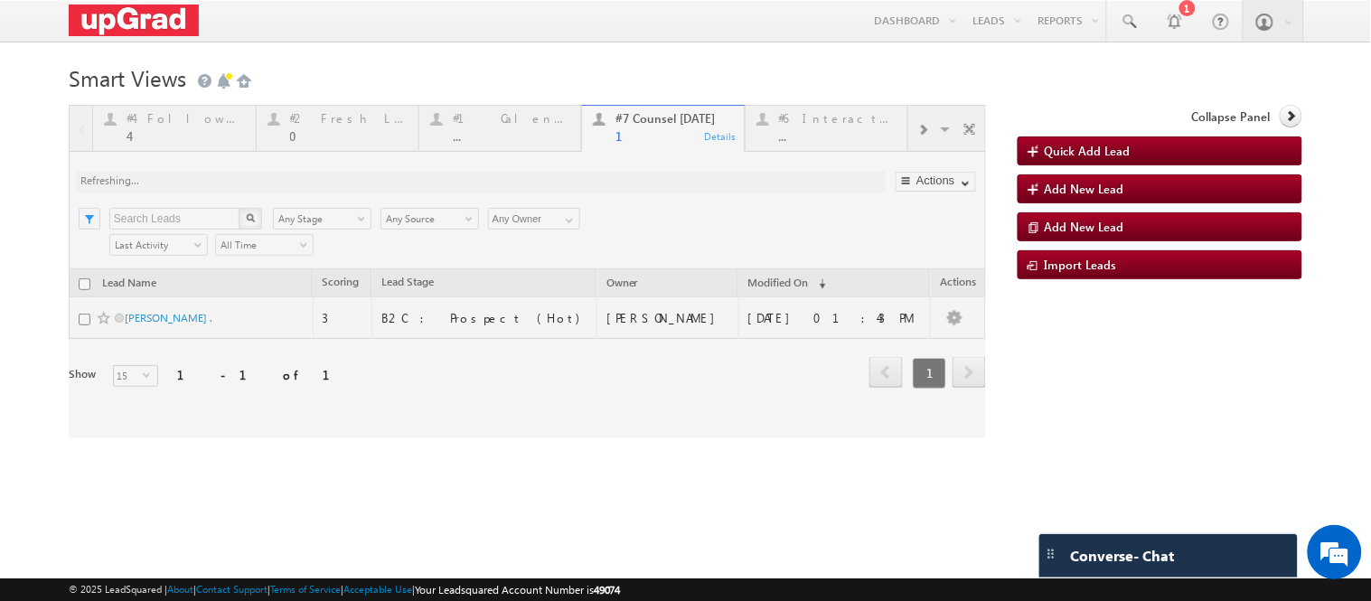
scroll to position [54, 0]
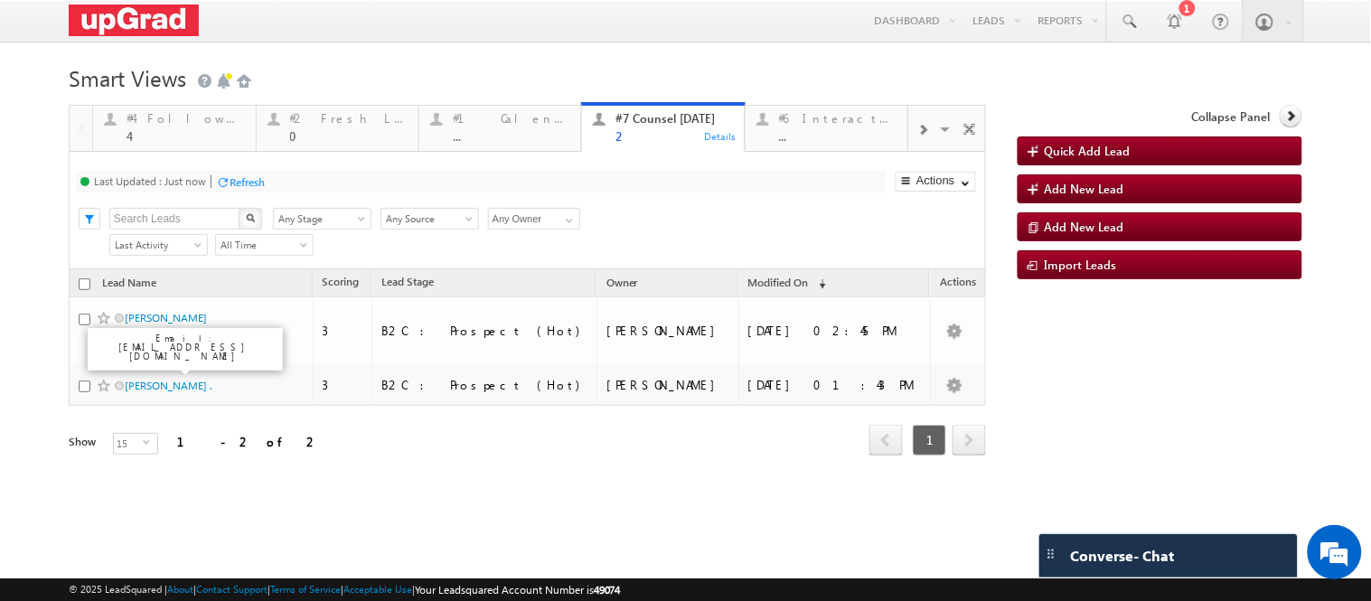
click at [654, 133] on div "2" at bounding box center [675, 136] width 118 height 14
click at [190, 138] on div "4" at bounding box center [186, 136] width 118 height 14
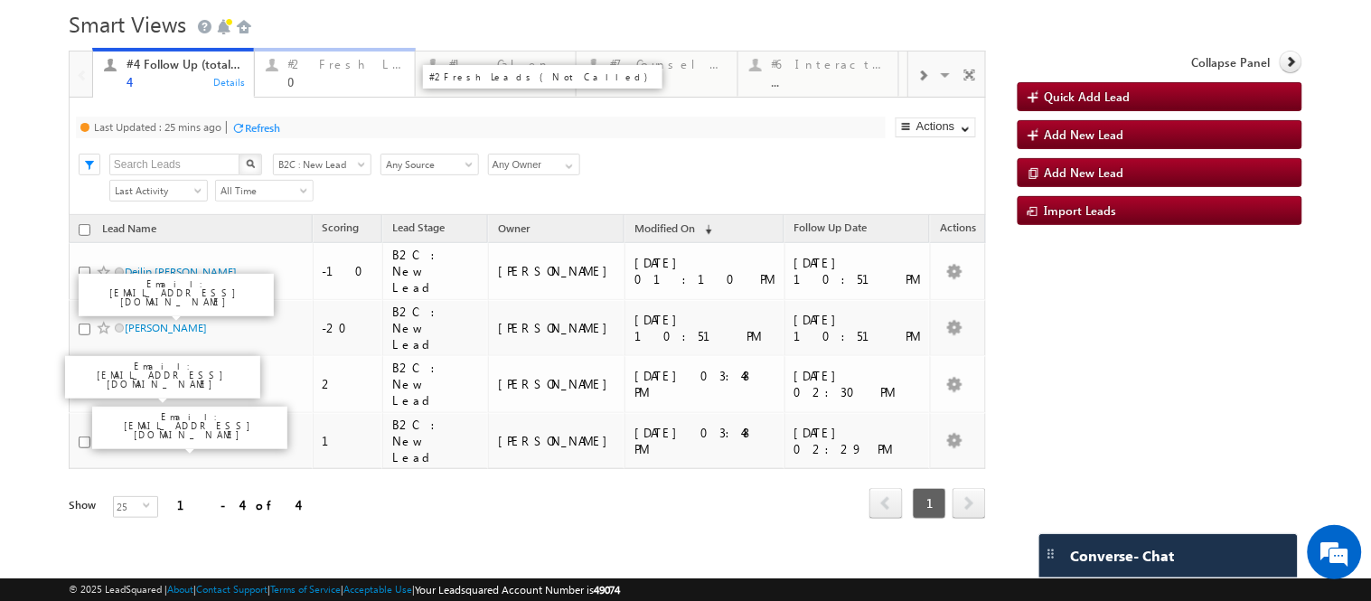
click at [329, 77] on div "0" at bounding box center [346, 82] width 116 height 14
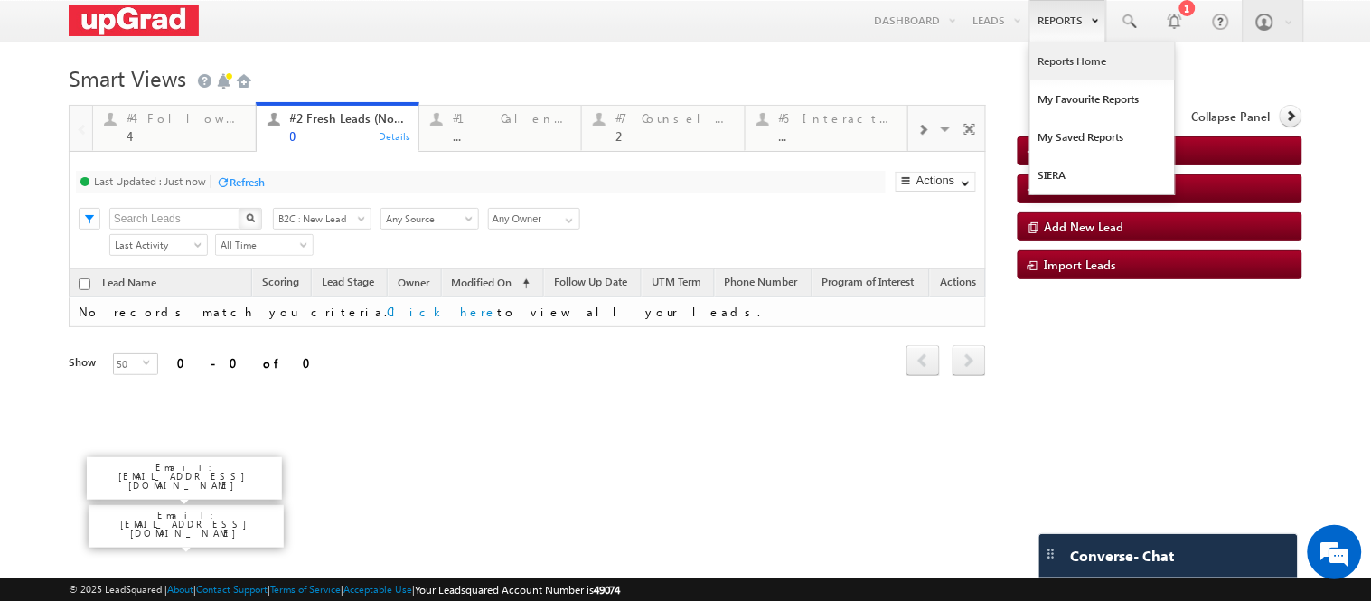
click at [1065, 55] on link "Reports Home" at bounding box center [1102, 61] width 145 height 38
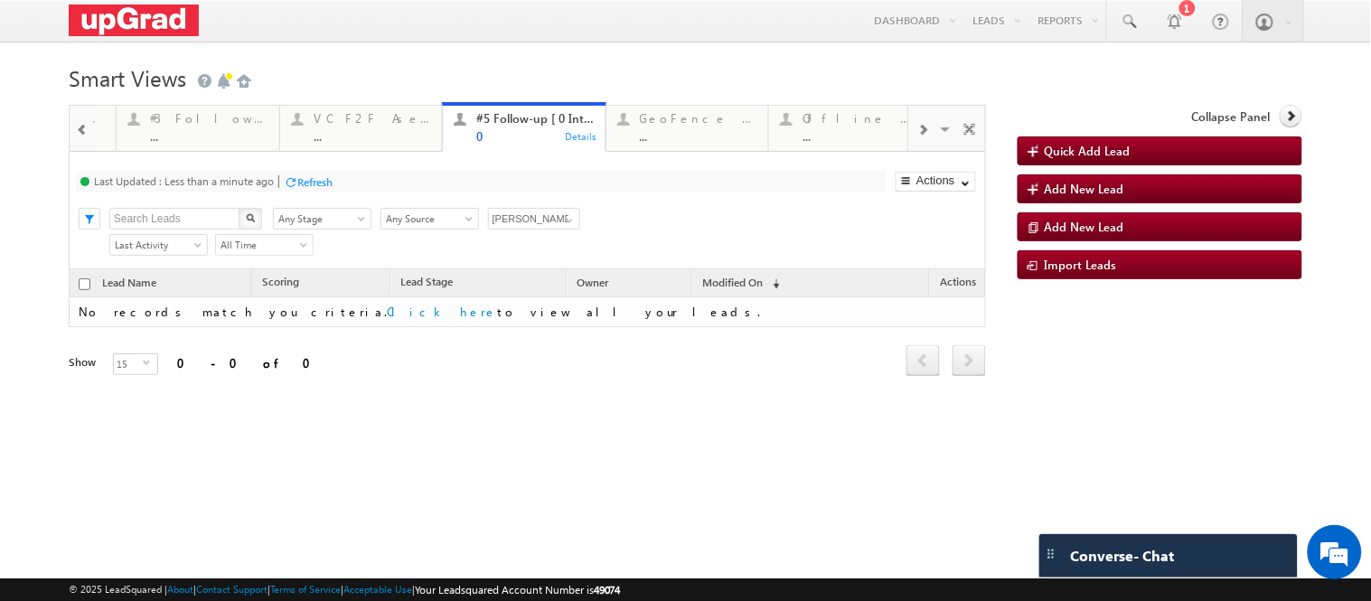
click at [346, 122] on div "VC F2F Asesment ([GEOGRAPHIC_DATA])" at bounding box center [373, 118] width 118 height 14
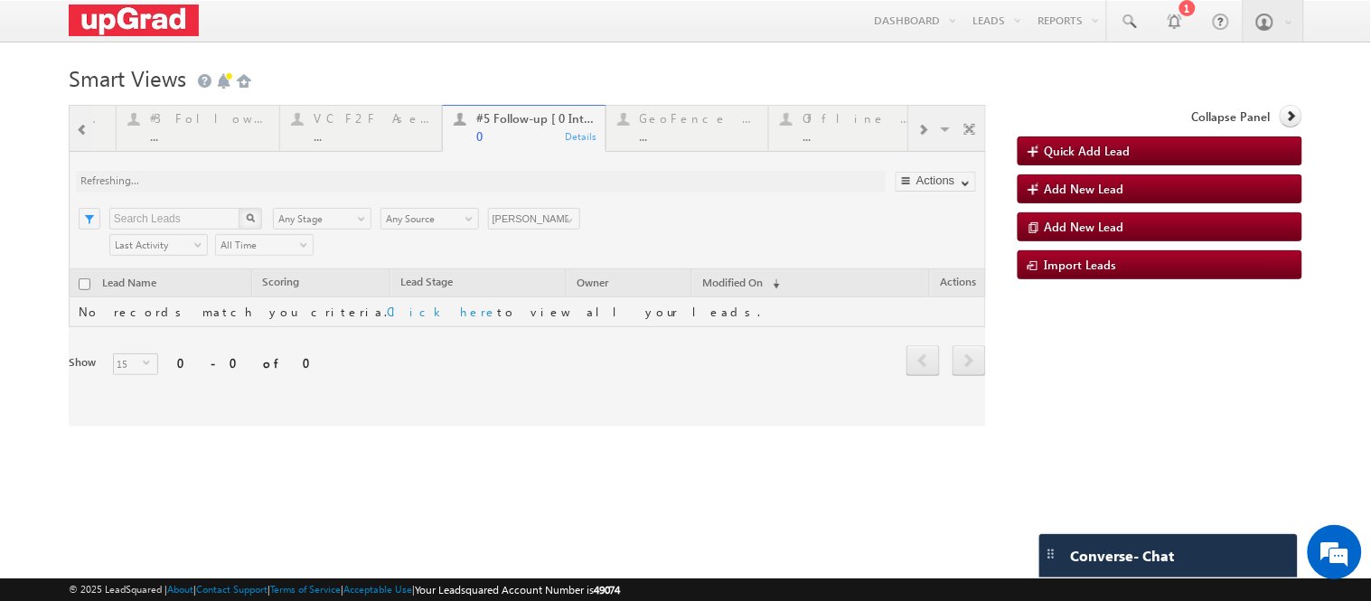
click at [212, 146] on div at bounding box center [527, 266] width 917 height 322
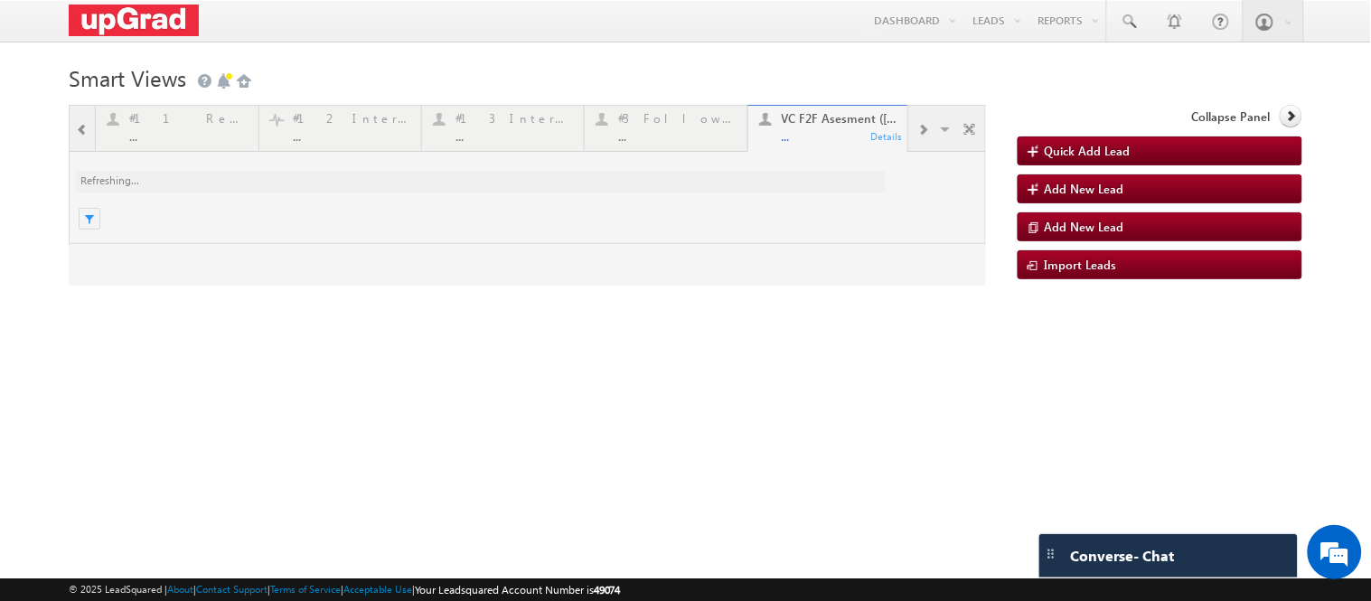
click at [356, 140] on div at bounding box center [527, 195] width 917 height 181
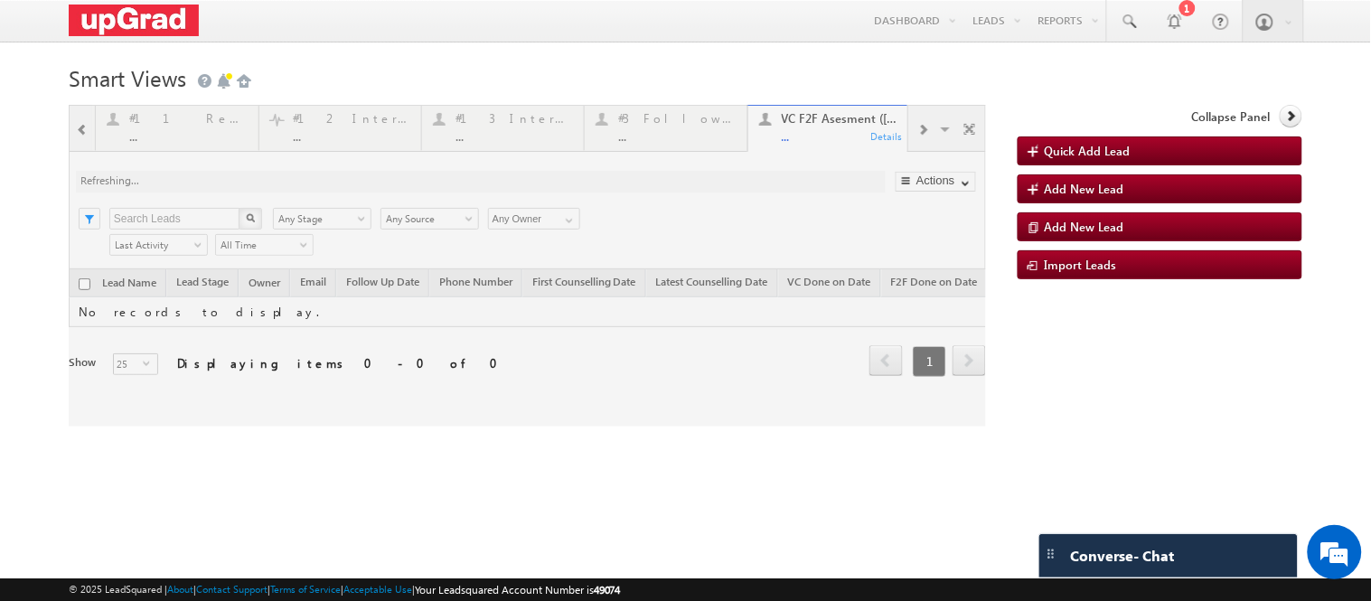
click at [307, 128] on div at bounding box center [527, 266] width 917 height 322
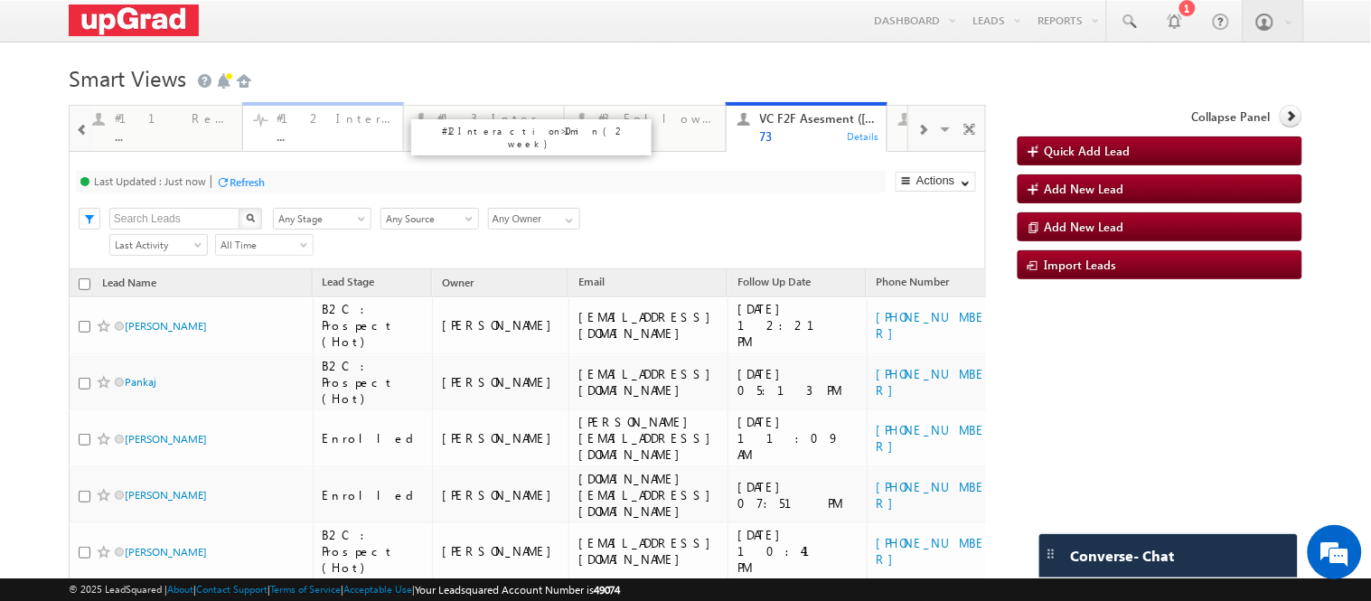
click at [325, 137] on div "..." at bounding box center [335, 136] width 116 height 14
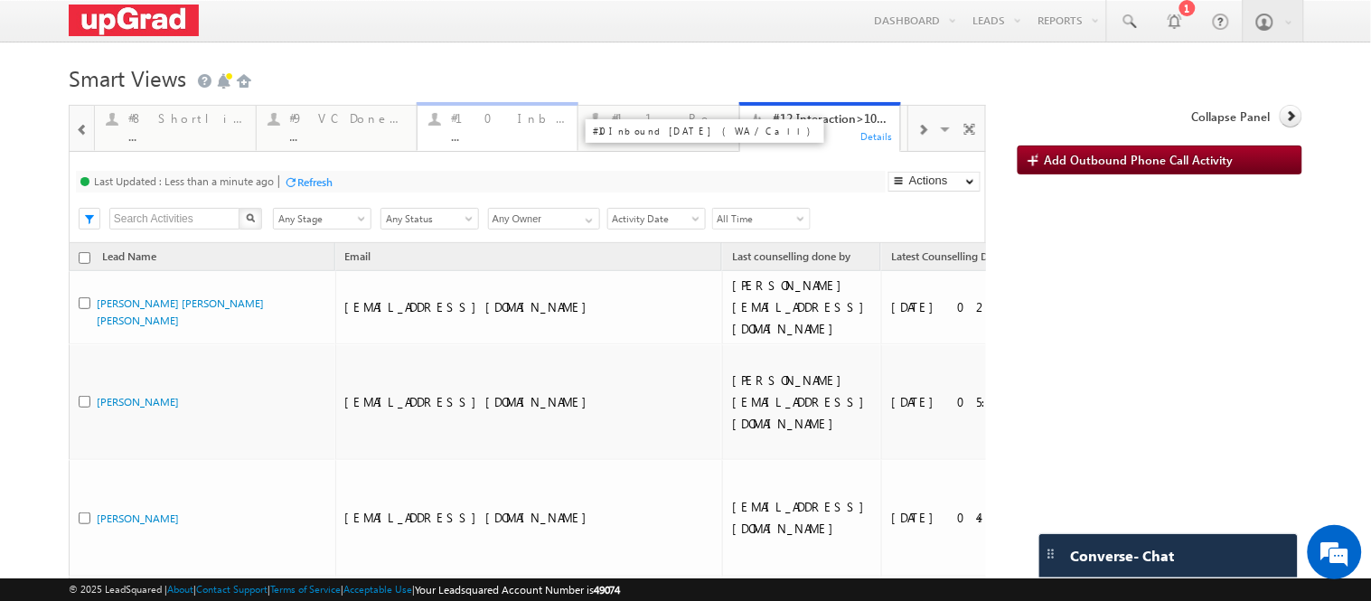
click at [473, 129] on div "#10 Inbound today (WA /Call) ..." at bounding box center [509, 125] width 116 height 35
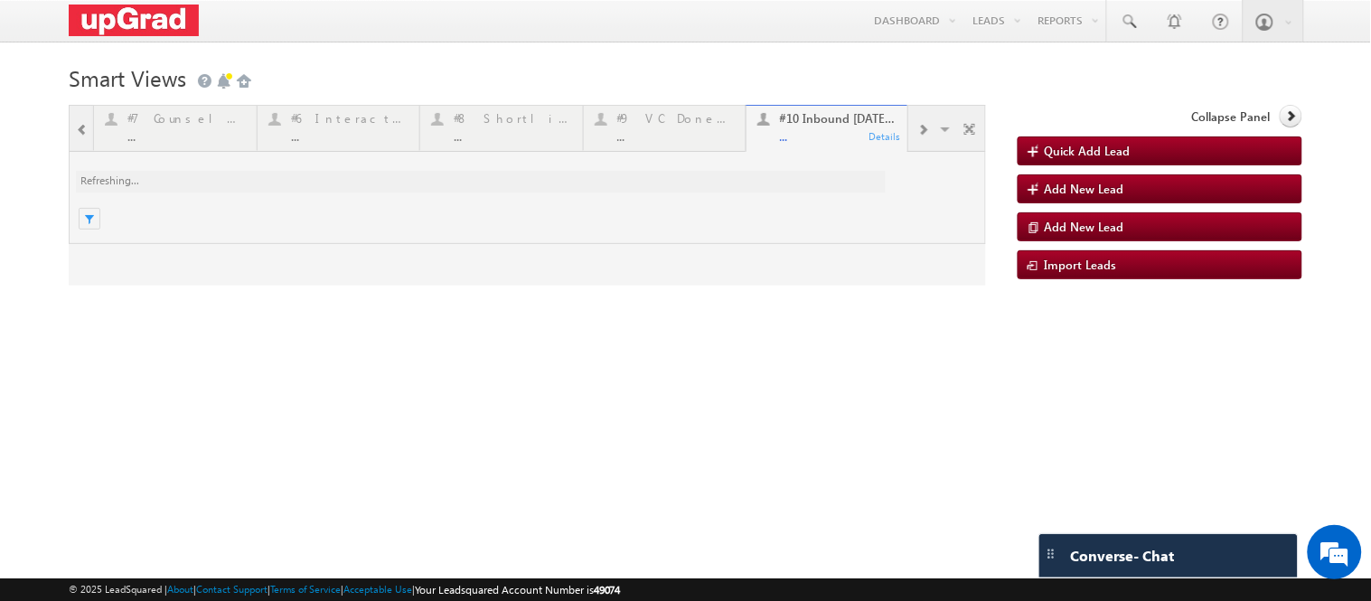
click at [85, 174] on div at bounding box center [527, 195] width 917 height 181
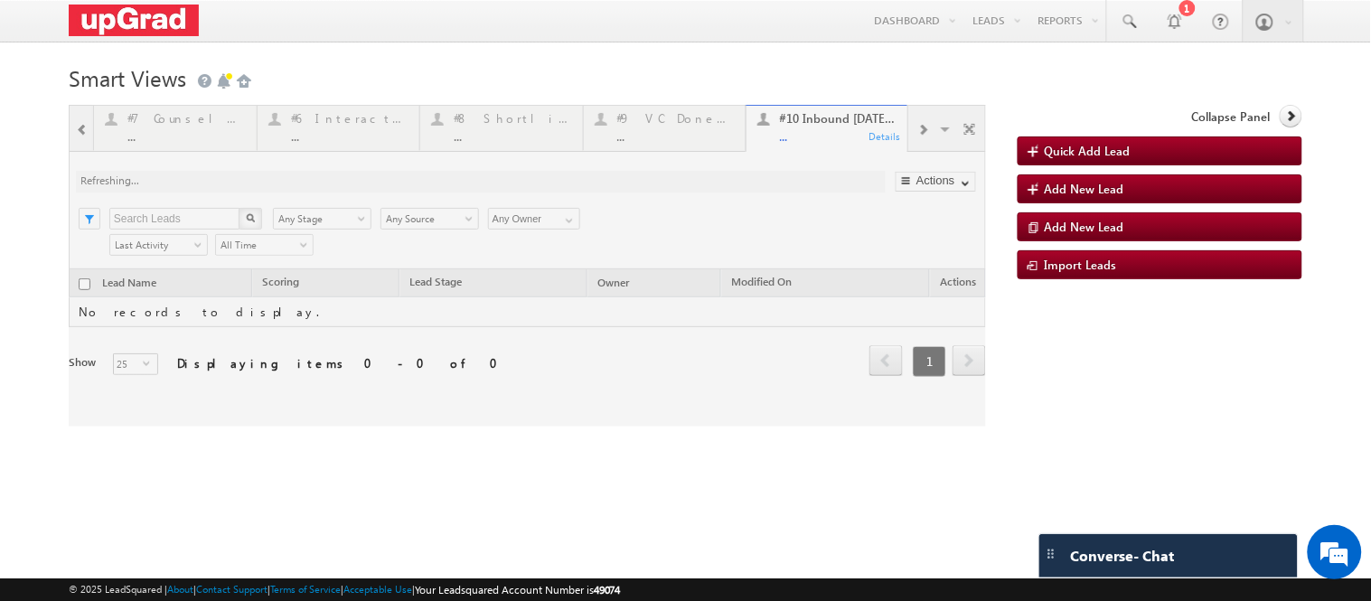
click at [88, 170] on div at bounding box center [527, 266] width 917 height 322
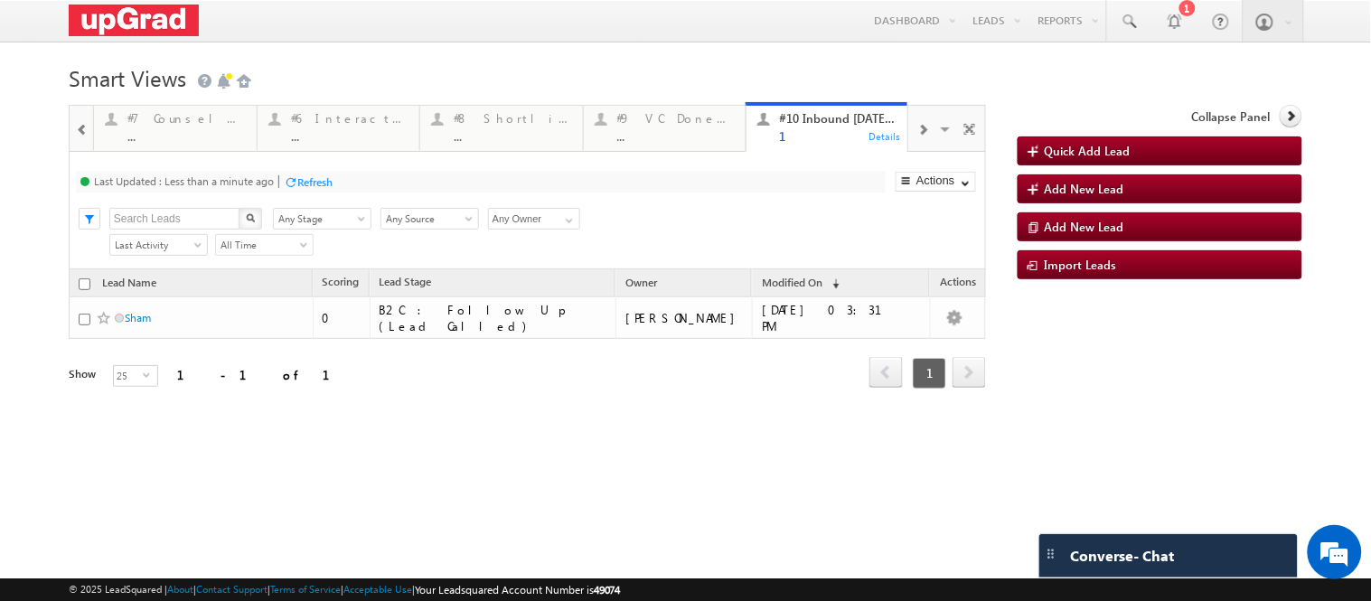
click at [89, 128] on div at bounding box center [81, 128] width 21 height 41
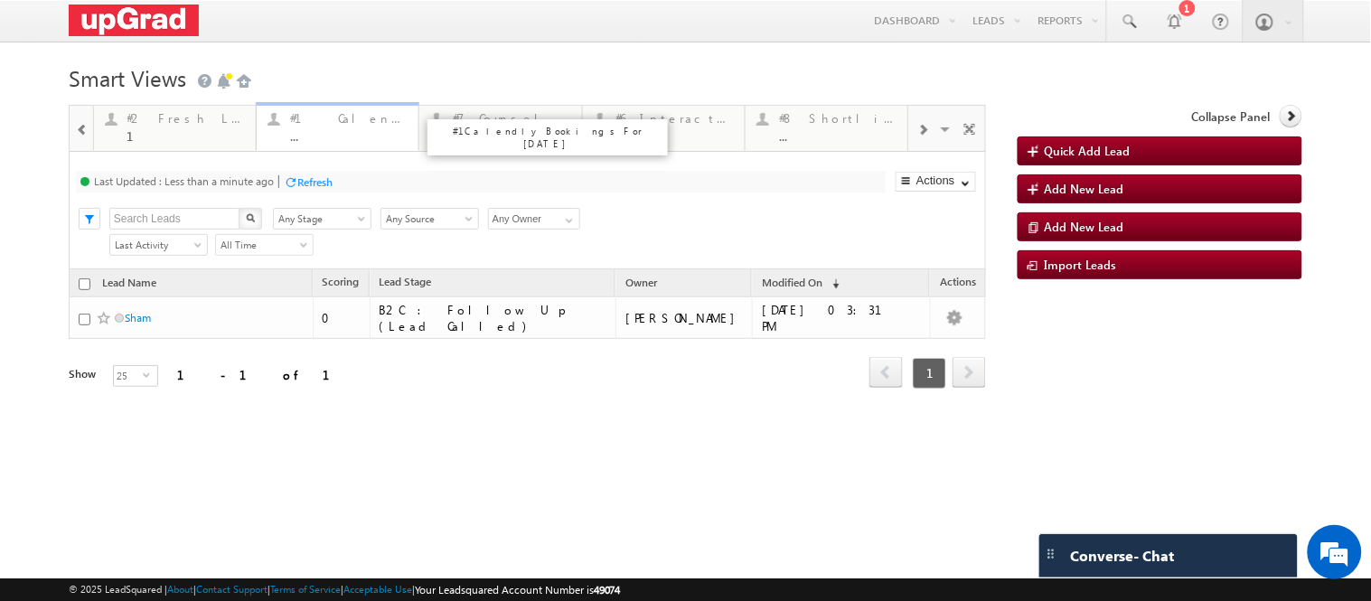
click at [359, 131] on div "..." at bounding box center [349, 136] width 118 height 14
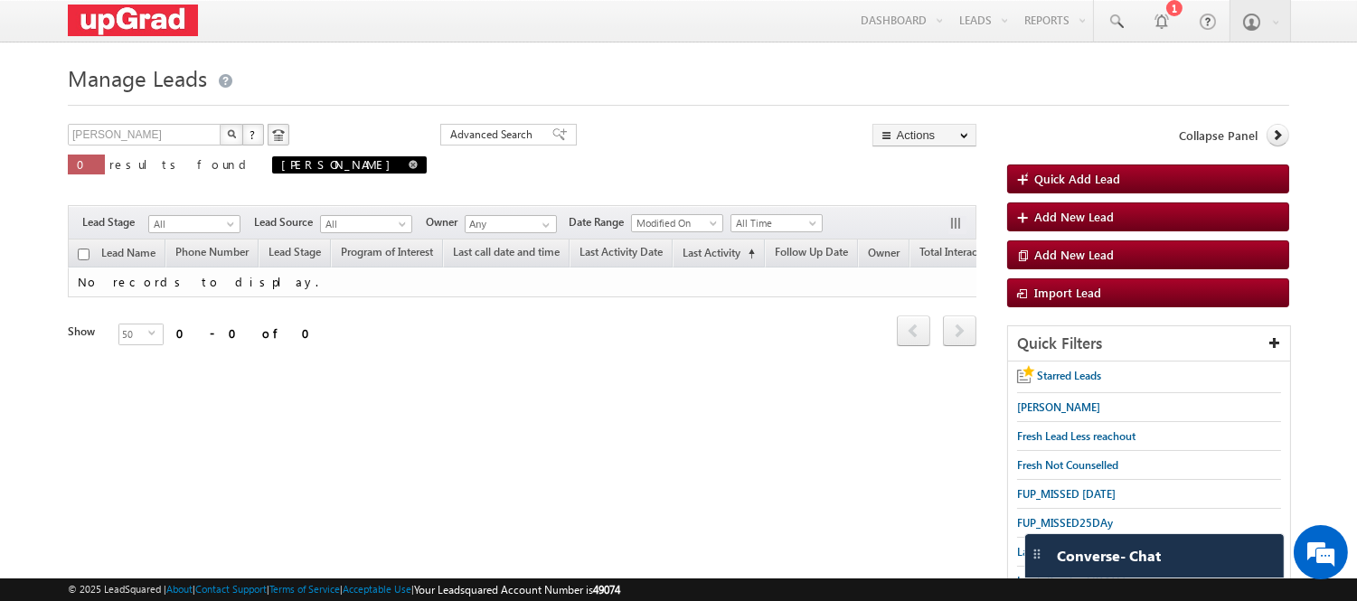
click at [409, 165] on span at bounding box center [413, 164] width 9 height 9
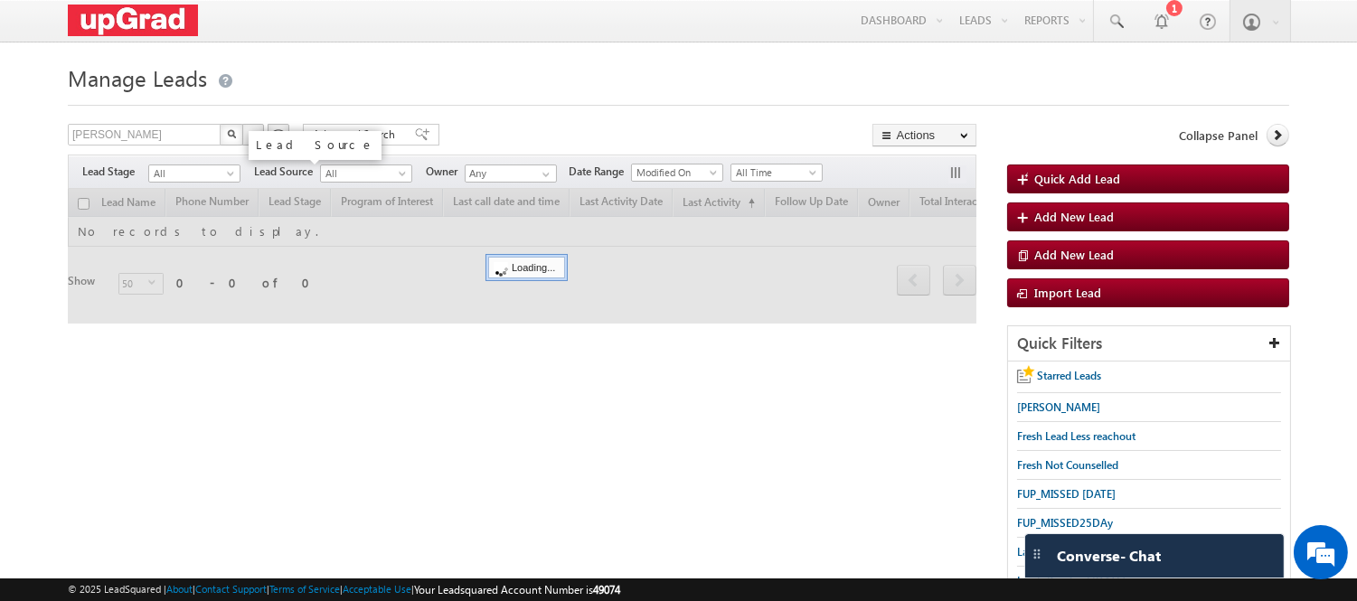
type input "Search Leads"
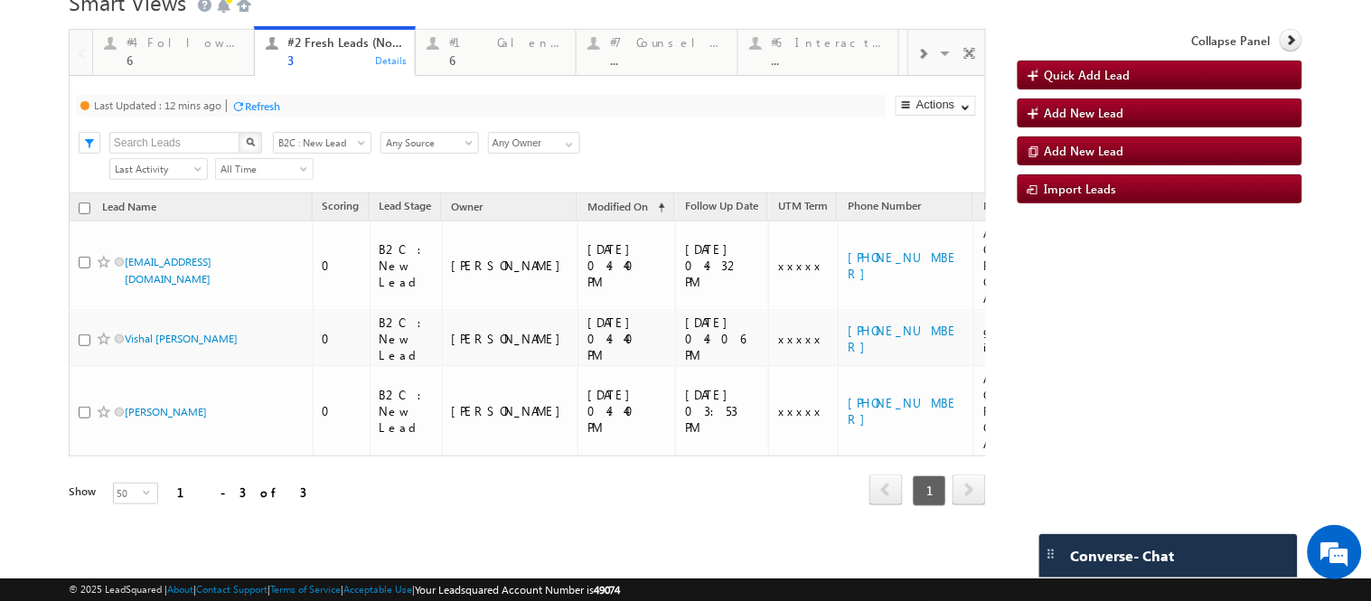
scroll to position [91, 0]
click at [188, 53] on div "6" at bounding box center [185, 60] width 116 height 14
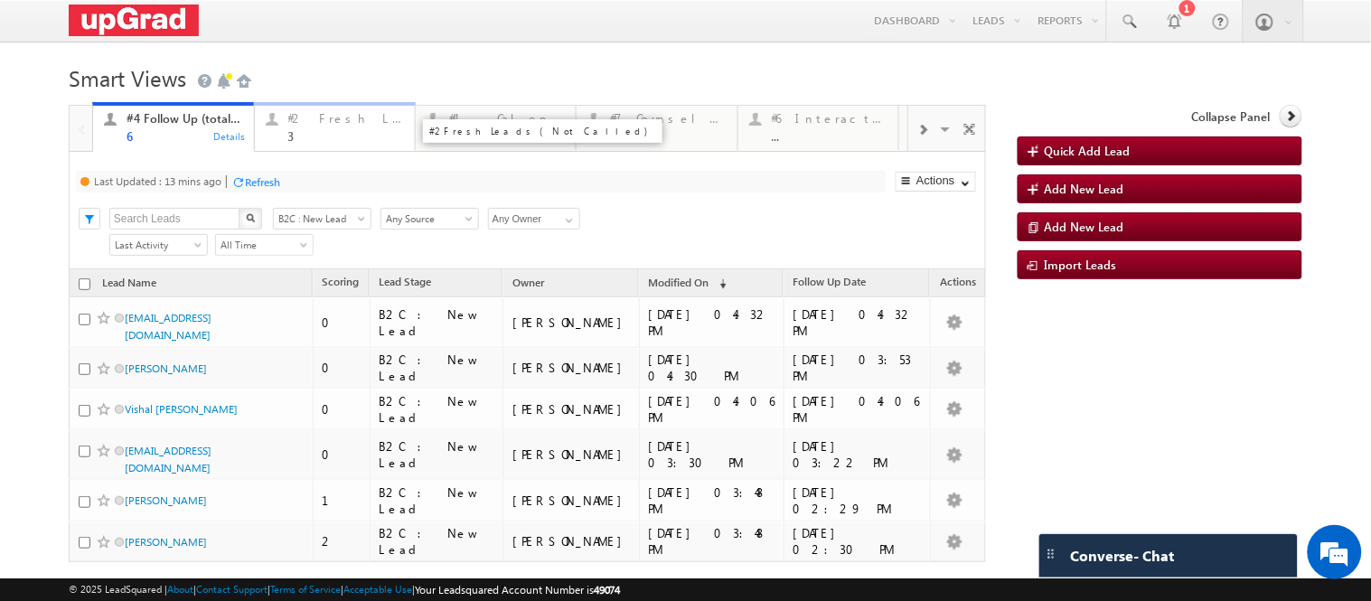
click at [326, 133] on div "3" at bounding box center [346, 136] width 116 height 14
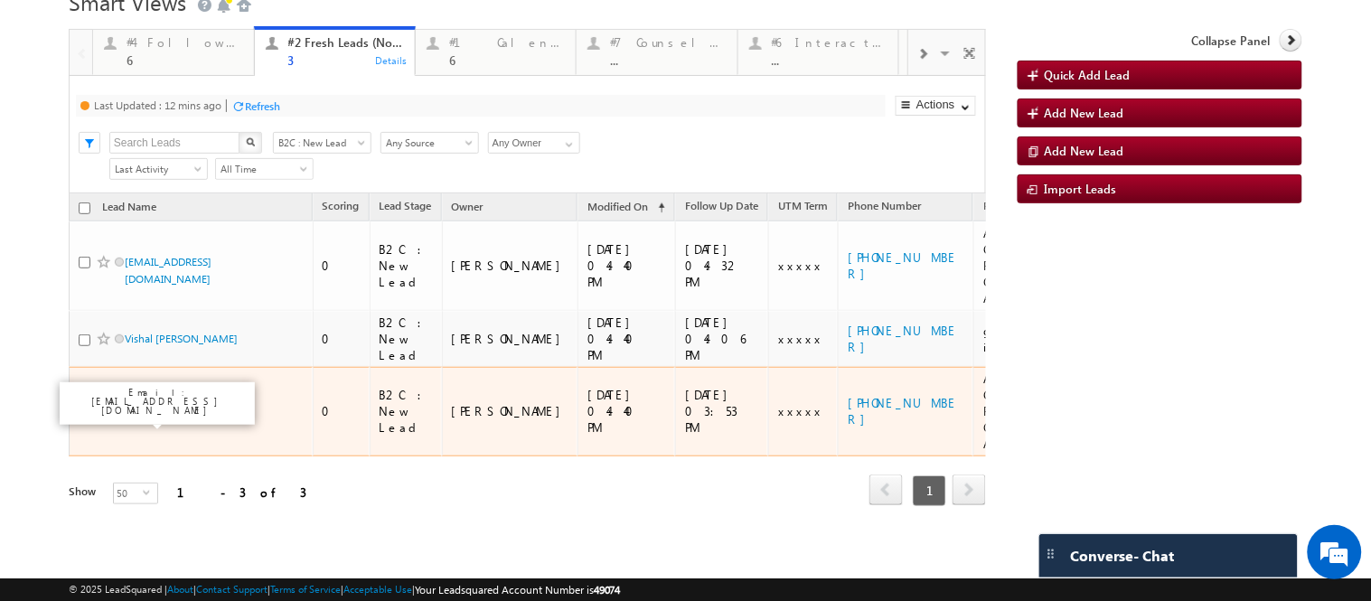
click at [139, 405] on link "Hitesh" at bounding box center [166, 412] width 82 height 14
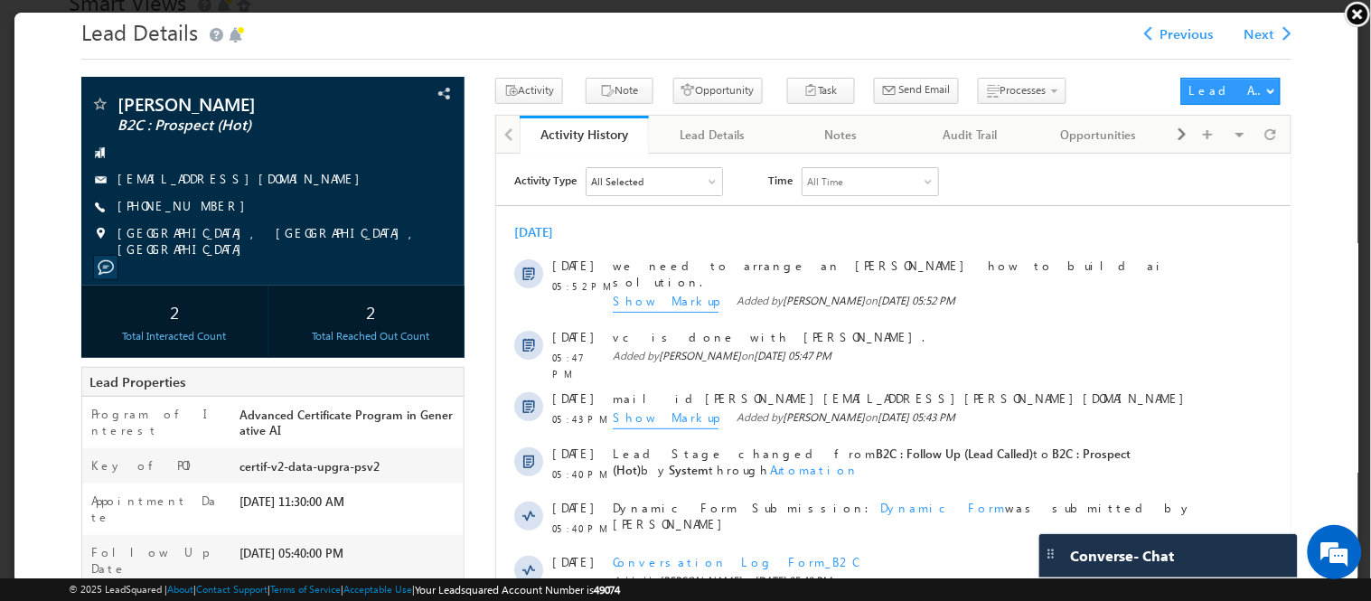
scroll to position [0, 0]
click at [899, 86] on span "Send Email" at bounding box center [925, 88] width 52 height 16
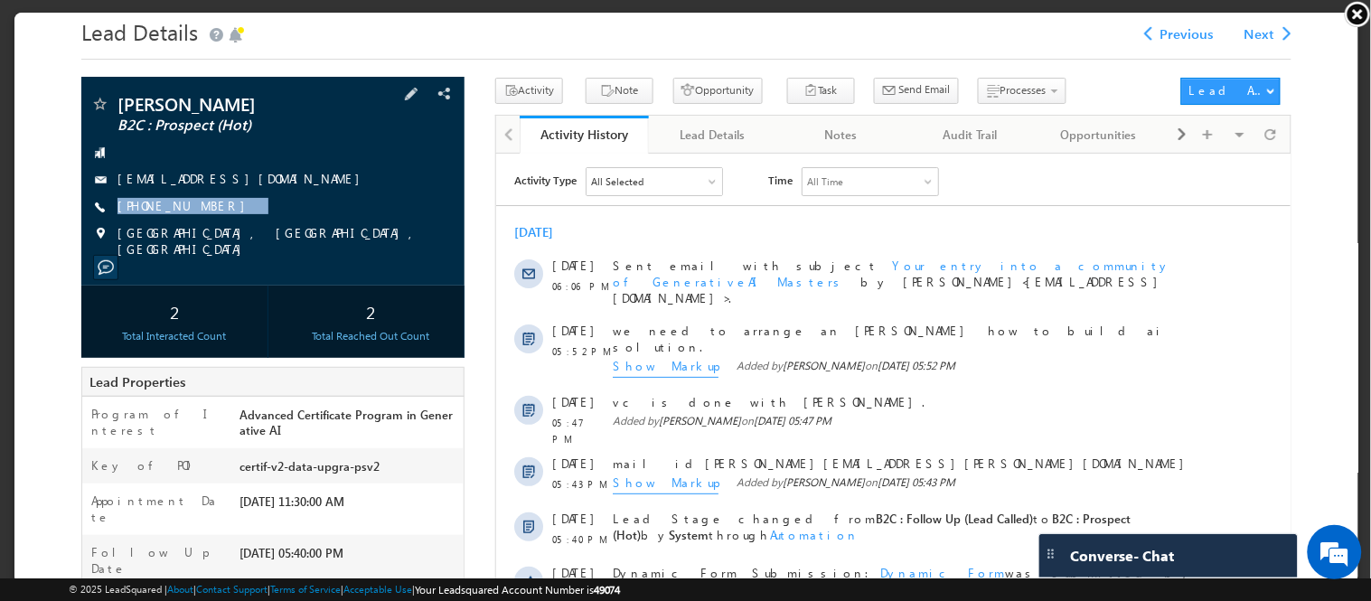
click at [199, 217] on div "Hitesh B2C : Prospect (Hot) 8879144758@ugnoemail.com +91-8879144758" at bounding box center [271, 175] width 364 height 163
copy div "+91-8879144758"
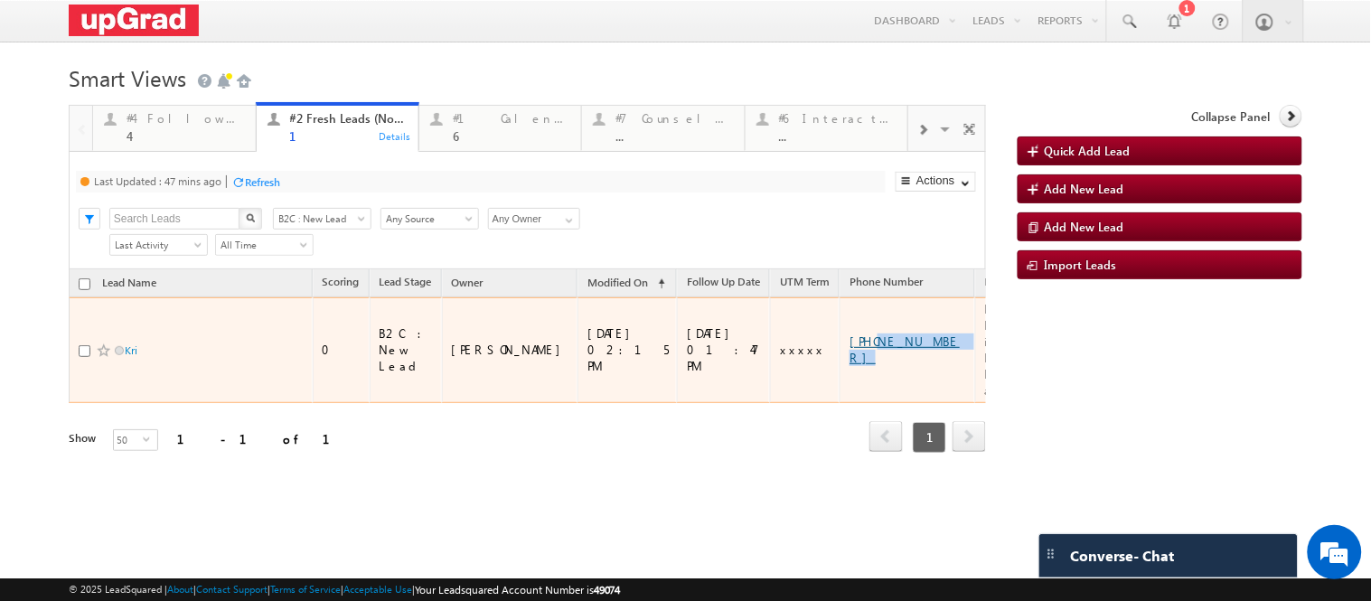
drag, startPoint x: 872, startPoint y: 373, endPoint x: 797, endPoint y: 380, distance: 75.3
click at [850, 366] on div "[PHONE_NUMBER]" at bounding box center [909, 350] width 118 height 33
copy link "9310494997"
